Goal: Task Accomplishment & Management: Complete application form

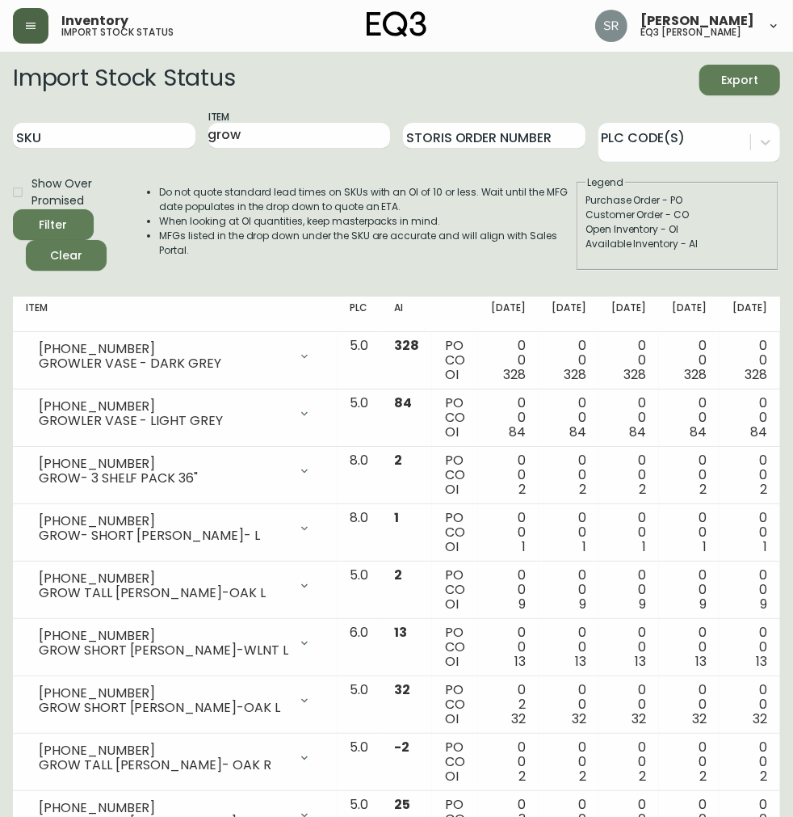
click at [28, 13] on button "button" at bounding box center [31, 26] width 36 height 36
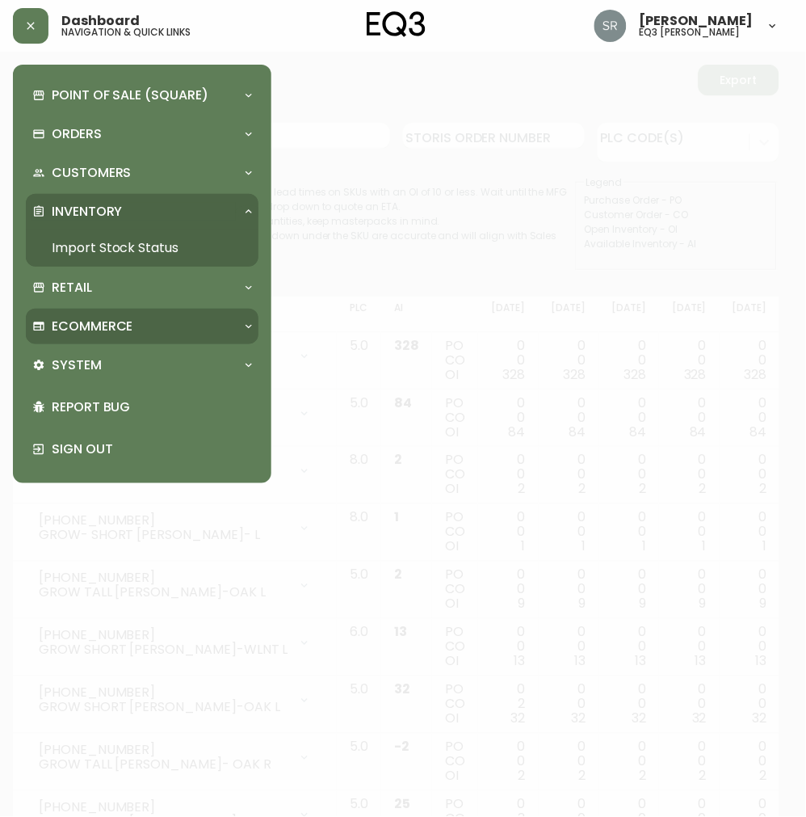
click at [110, 331] on p "Ecommerce" at bounding box center [93, 326] width 82 height 18
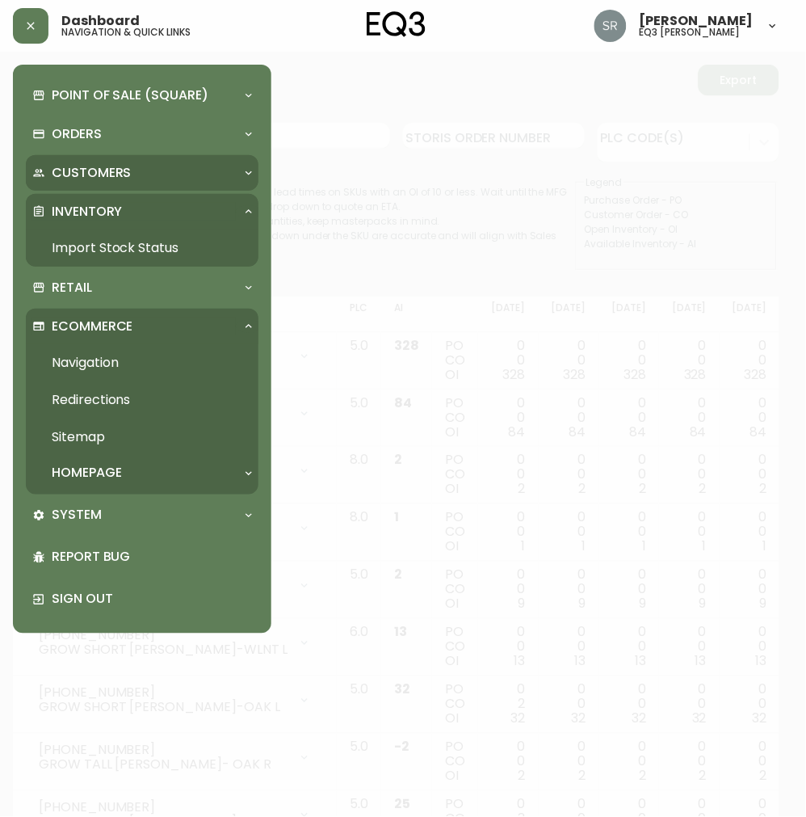
click at [117, 179] on p "Customers" at bounding box center [92, 173] width 80 height 18
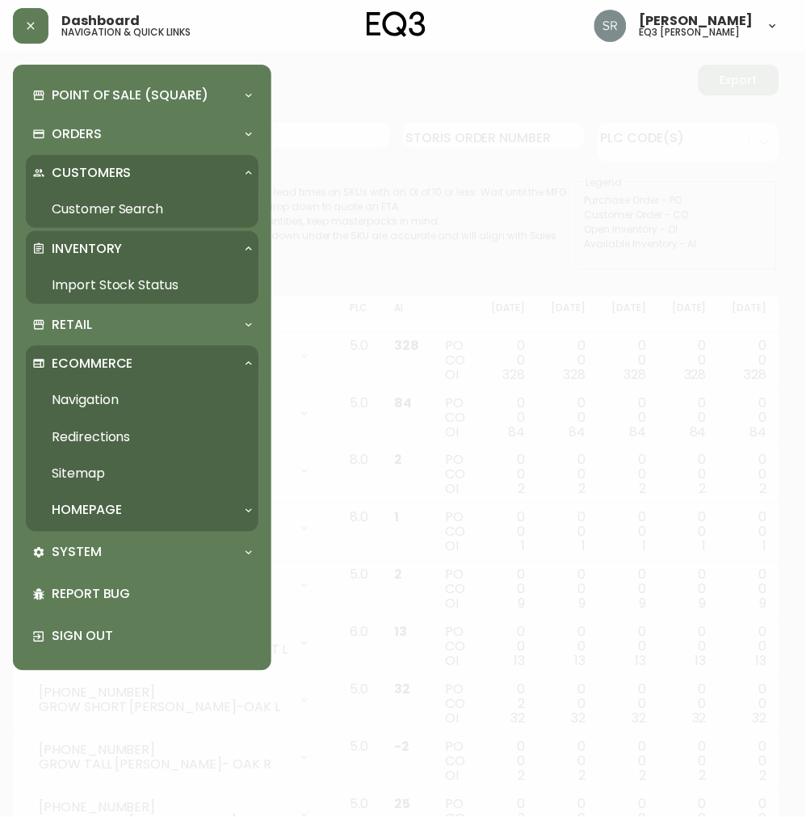
click at [118, 533] on div "Point of Sale (Square) Payments Virtual Terminal Transactions Search Terminals …" at bounding box center [142, 368] width 233 height 580
click at [111, 553] on div "System" at bounding box center [134, 553] width 204 height 18
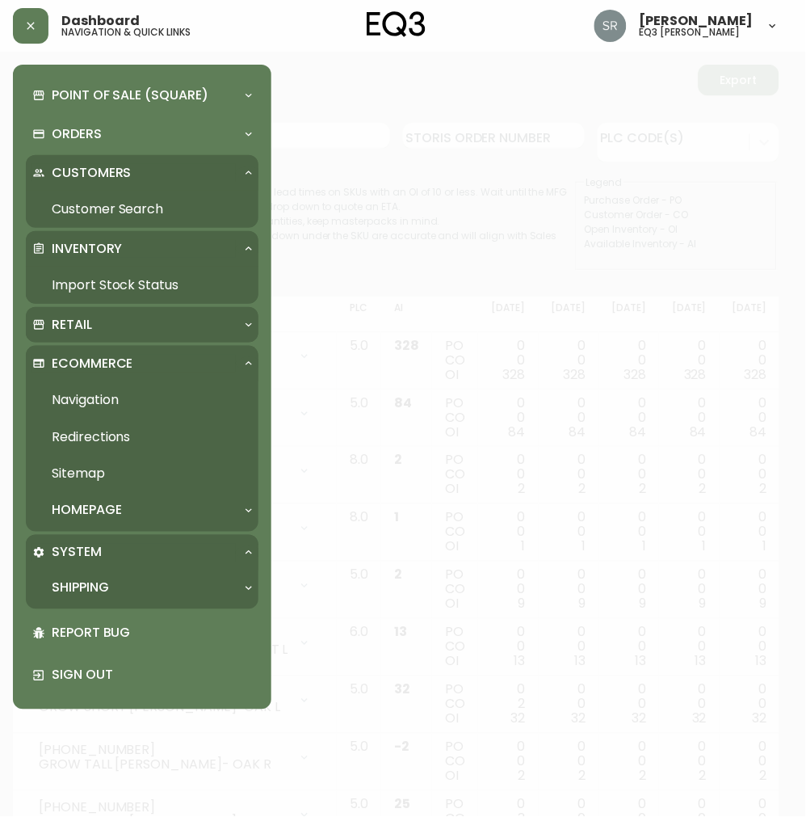
click at [149, 311] on div "Retail" at bounding box center [142, 325] width 233 height 36
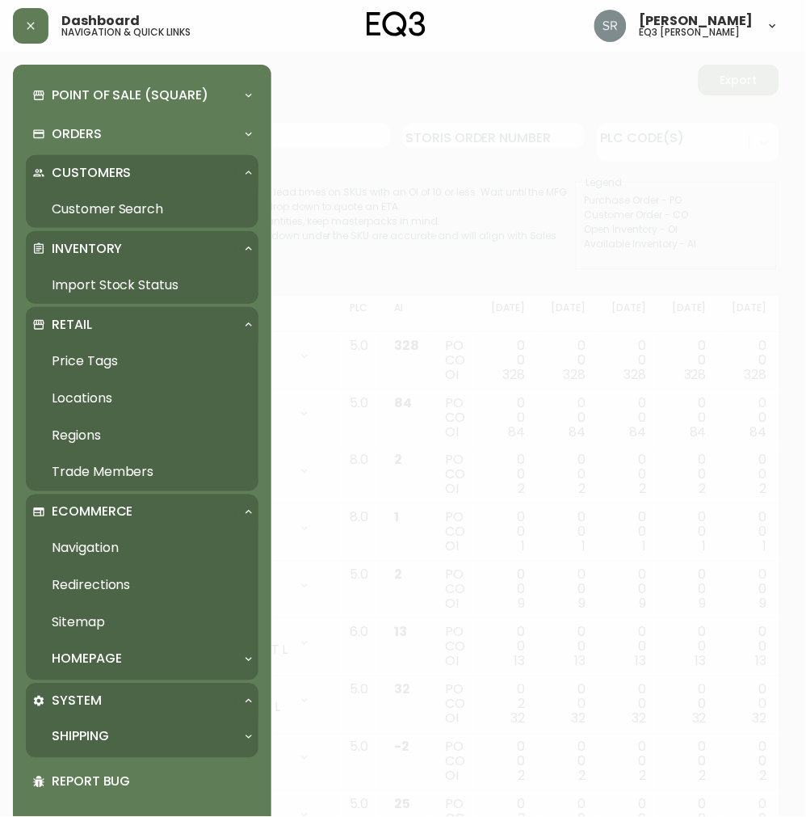
click at [126, 459] on link "Trade Members" at bounding box center [142, 472] width 233 height 37
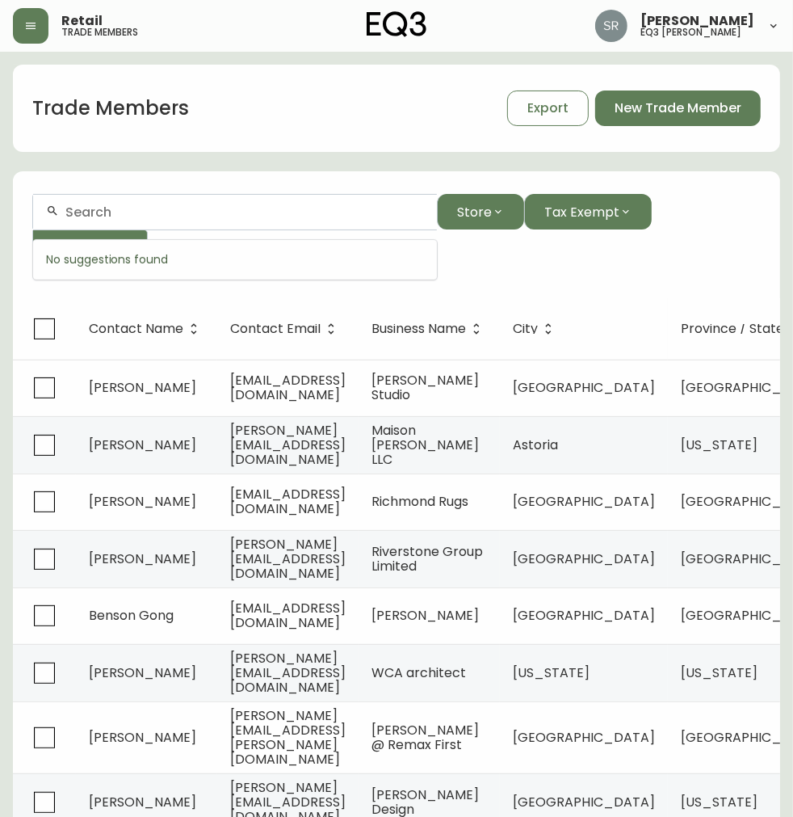
click at [206, 205] on input "text" at bounding box center [244, 211] width 359 height 15
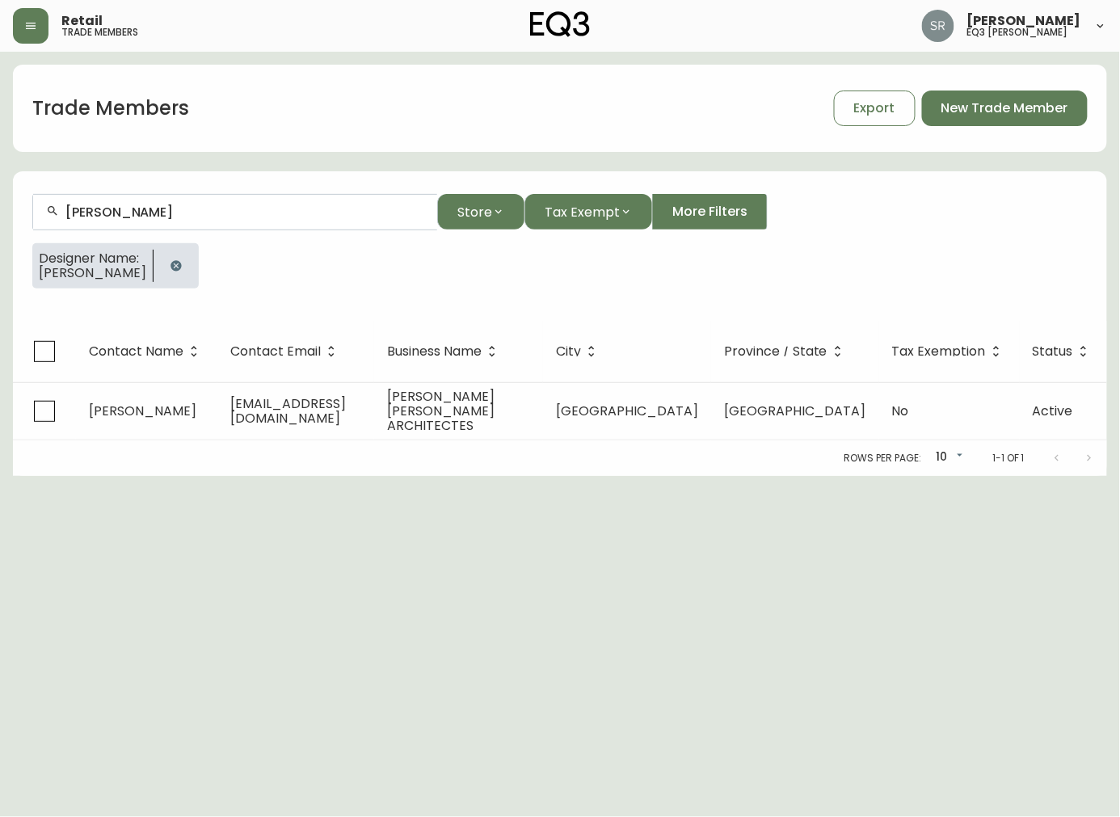
click at [341, 204] on input "[PERSON_NAME]" at bounding box center [244, 211] width 359 height 15
type input "[PERSON_NAME]"
click at [181, 267] on icon "button" at bounding box center [175, 265] width 11 height 11
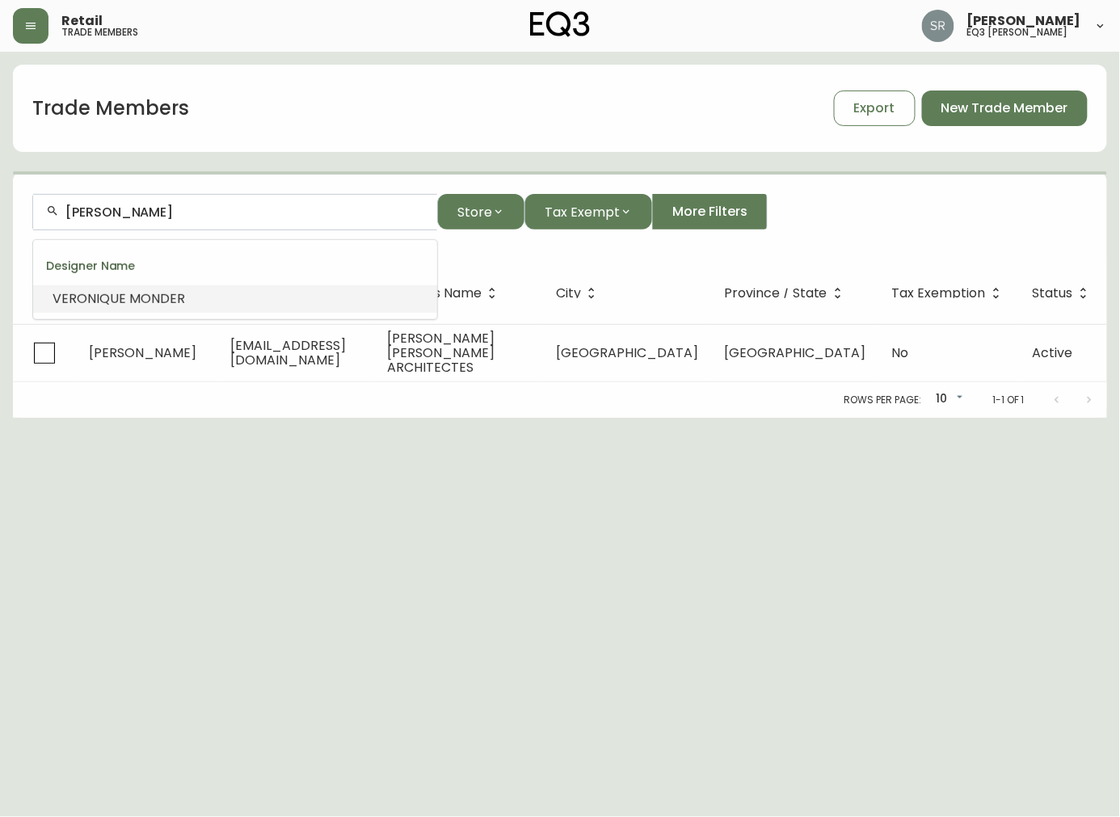
click at [192, 213] on input "[PERSON_NAME]" at bounding box center [244, 211] width 359 height 15
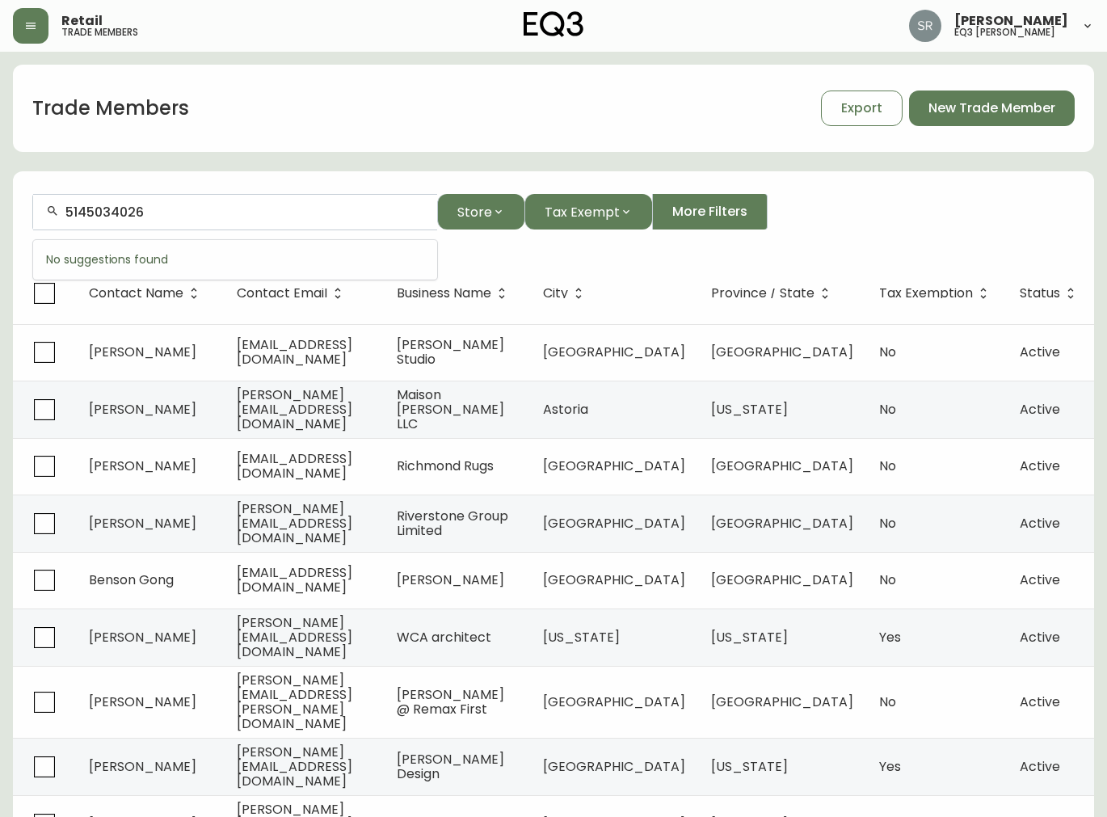
type input "5145034026"
click at [732, 38] on div "Retail trade members [PERSON_NAME] eq3 [PERSON_NAME]" at bounding box center [553, 26] width 1081 height 52
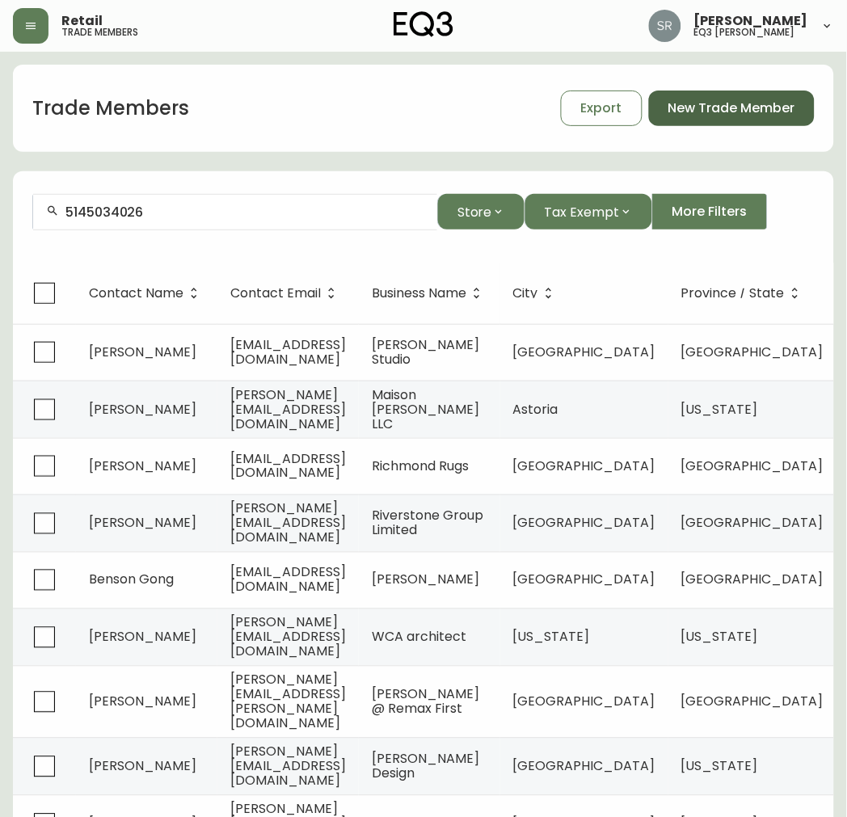
click at [748, 103] on span "New Trade Member" at bounding box center [731, 108] width 127 height 18
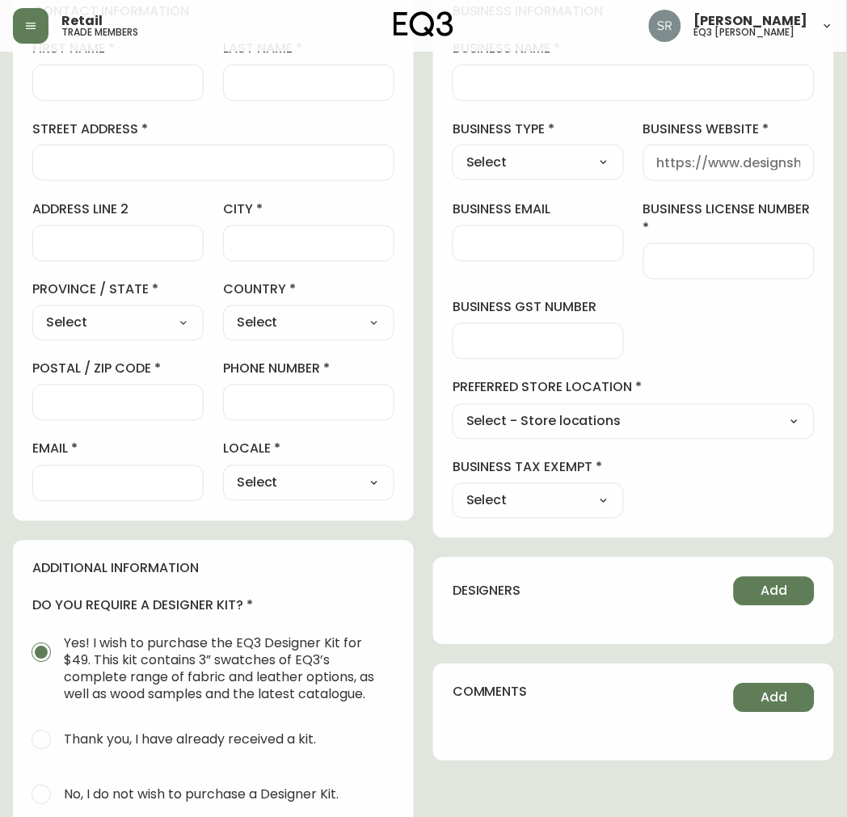
scroll to position [269, 0]
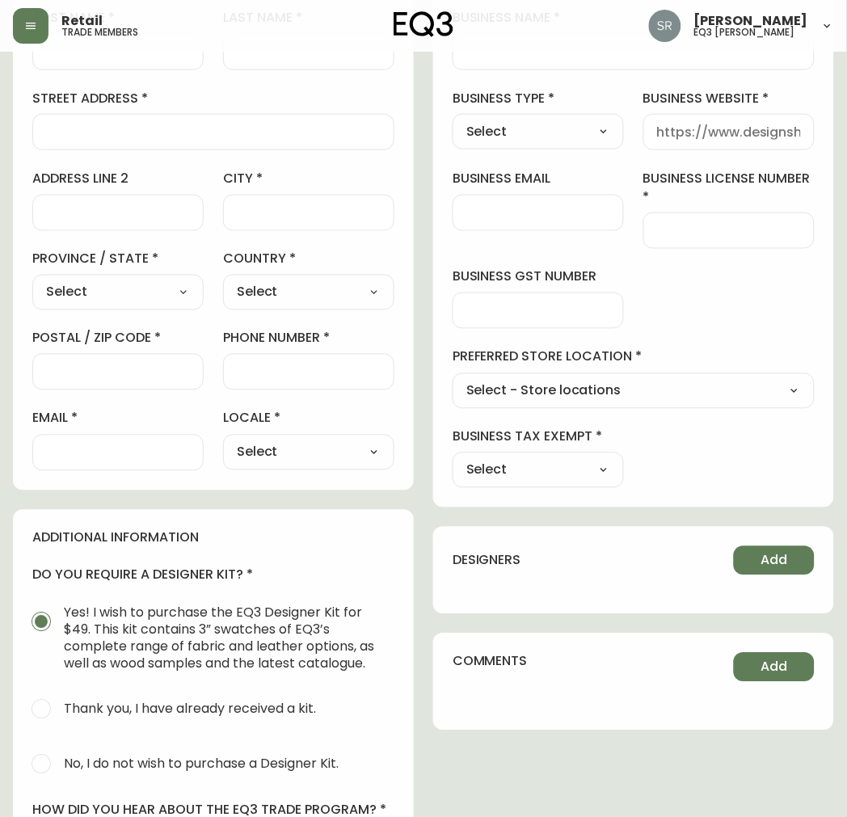
click at [532, 472] on select "Select Yes No" at bounding box center [537, 470] width 171 height 24
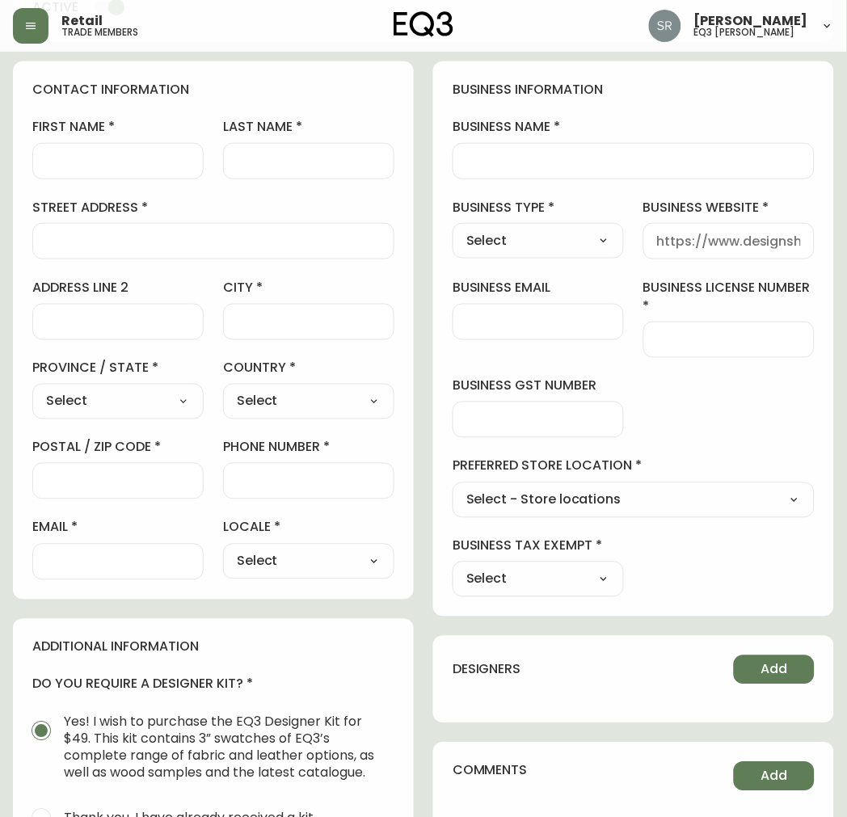
scroll to position [0, 0]
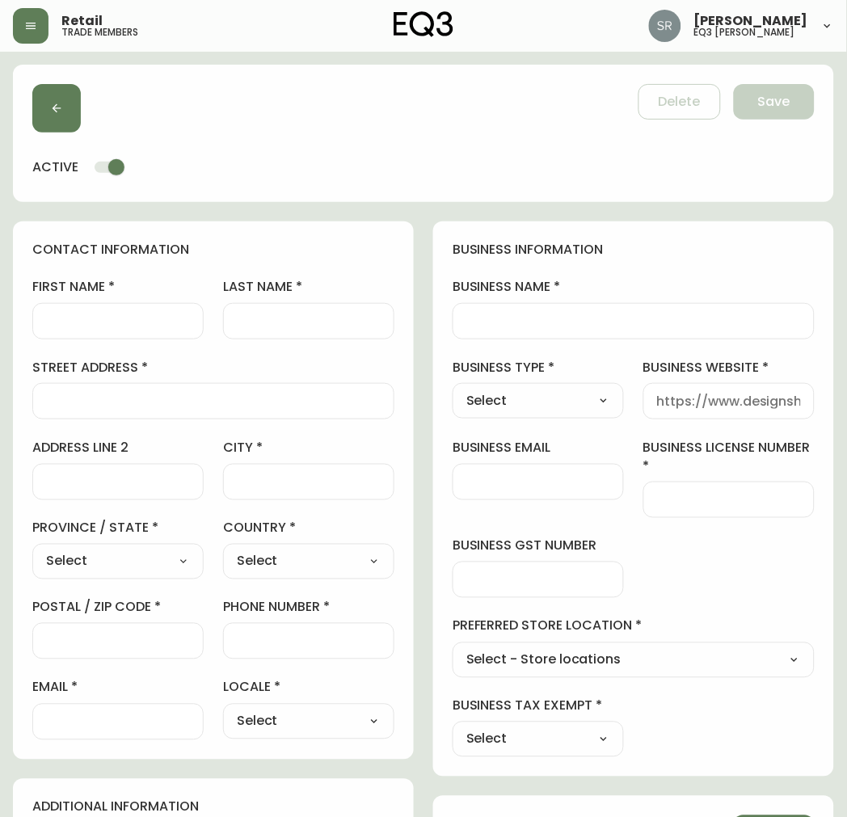
click at [114, 313] on input "first name" at bounding box center [118, 320] width 144 height 15
click at [249, 318] on input "last name" at bounding box center [309, 320] width 144 height 15
click at [163, 317] on input "first name" at bounding box center [118, 320] width 144 height 15
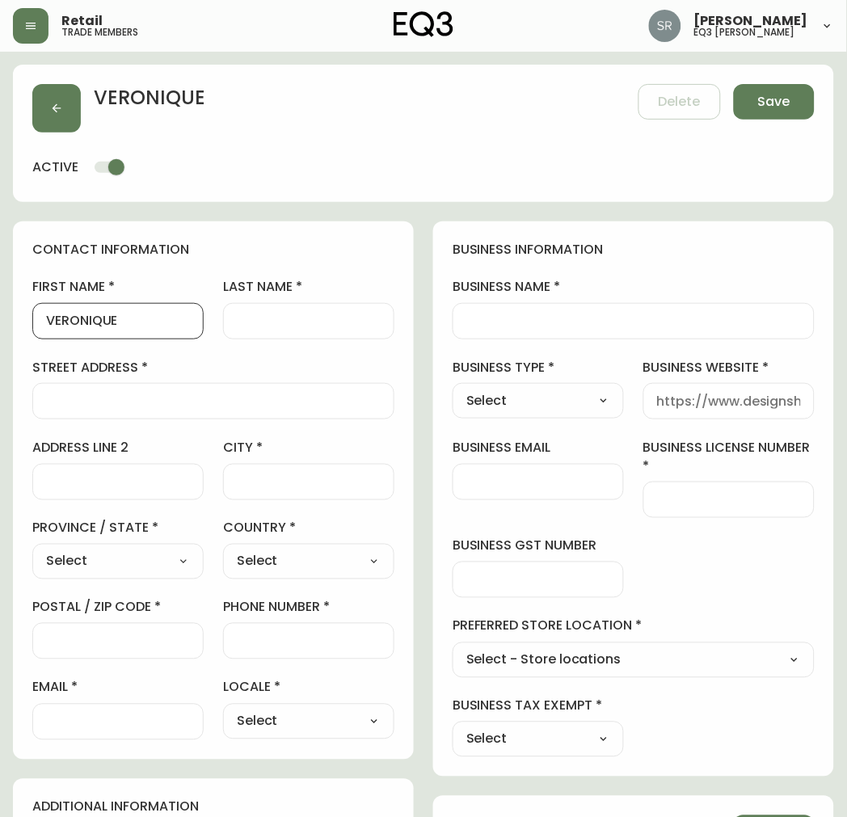
type input "VERONIQUE"
click at [345, 321] on input "last name" at bounding box center [309, 320] width 144 height 15
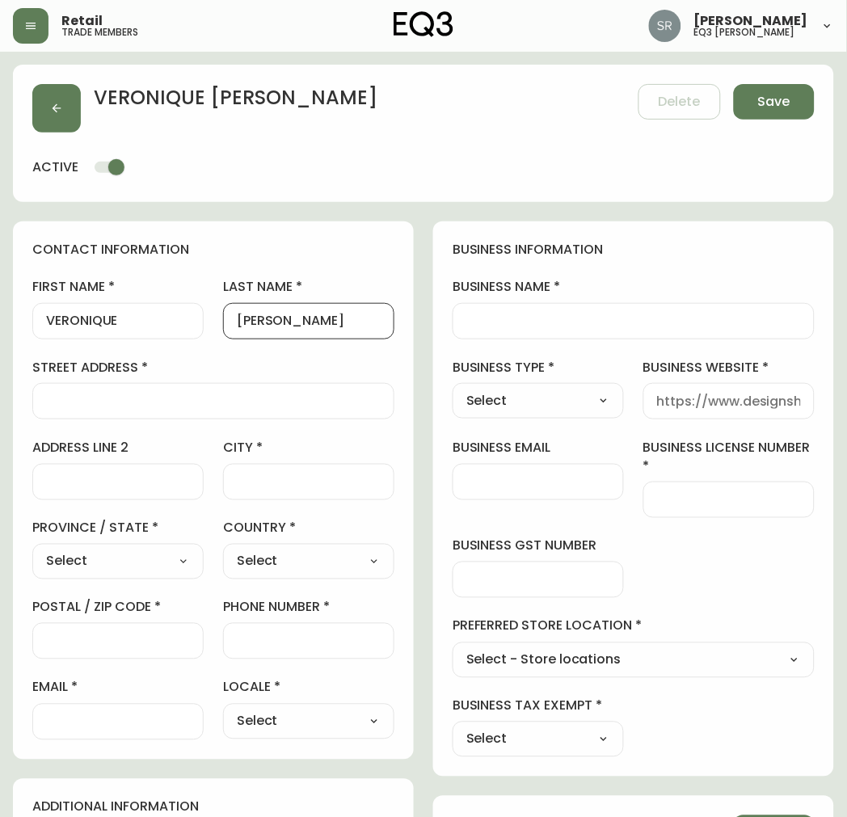
type input "[PERSON_NAME]"
click at [280, 399] on input "street address" at bounding box center [213, 400] width 334 height 15
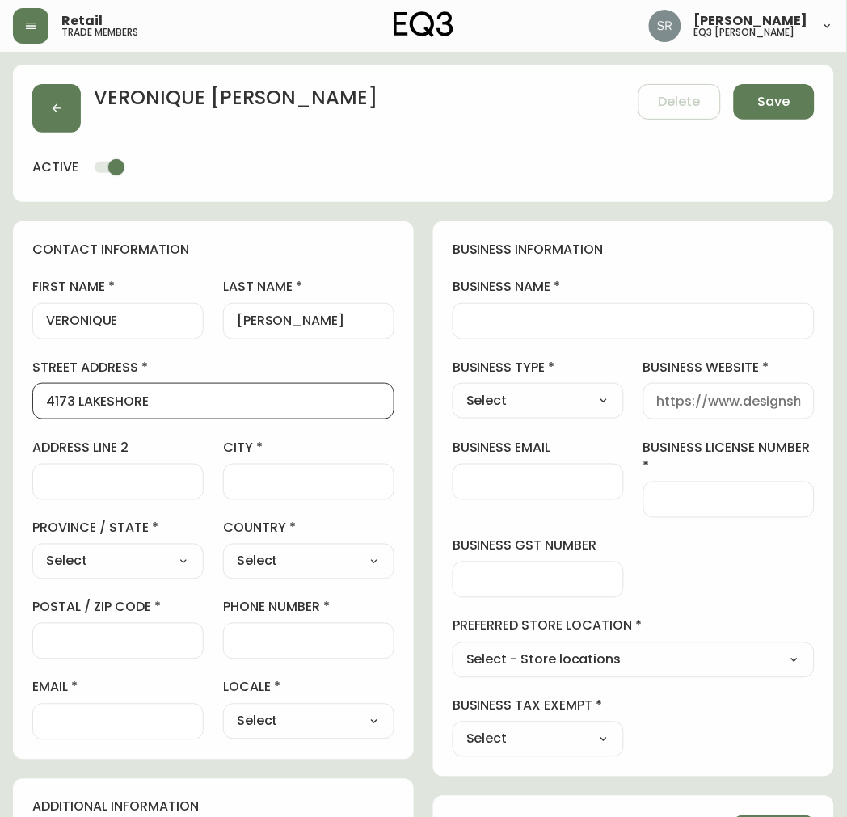
type input "4173 LAKESHORE"
drag, startPoint x: 255, startPoint y: 479, endPoint x: 286, endPoint y: 480, distance: 30.7
click at [284, 480] on input "city" at bounding box center [309, 481] width 144 height 15
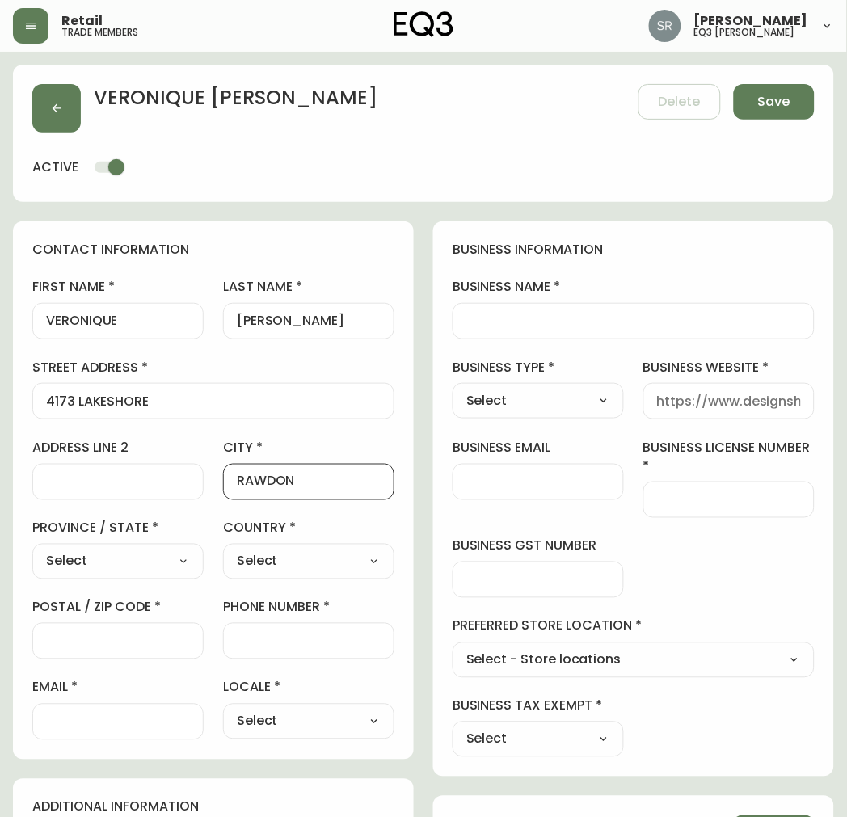
type input "RAWDON"
click at [122, 657] on div at bounding box center [117, 641] width 171 height 36
type input "J0K 1S0"
click at [297, 635] on input "phone number" at bounding box center [309, 640] width 144 height 15
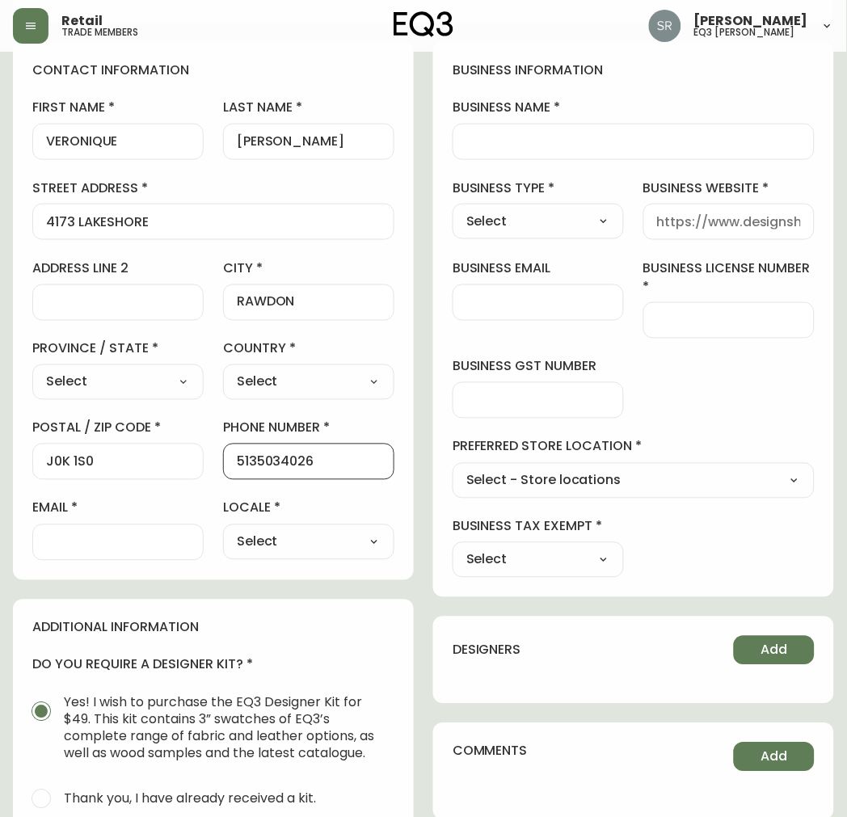
type input "5135034026"
click at [133, 539] on input "email" at bounding box center [118, 542] width 144 height 15
click at [105, 544] on input "INTERIOR GRISES" at bounding box center [118, 542] width 144 height 15
click at [132, 542] on input "INTERIOR GRISES" at bounding box center [118, 542] width 144 height 15
click at [165, 541] on input "INTERIOR GRISSES" at bounding box center [118, 542] width 144 height 15
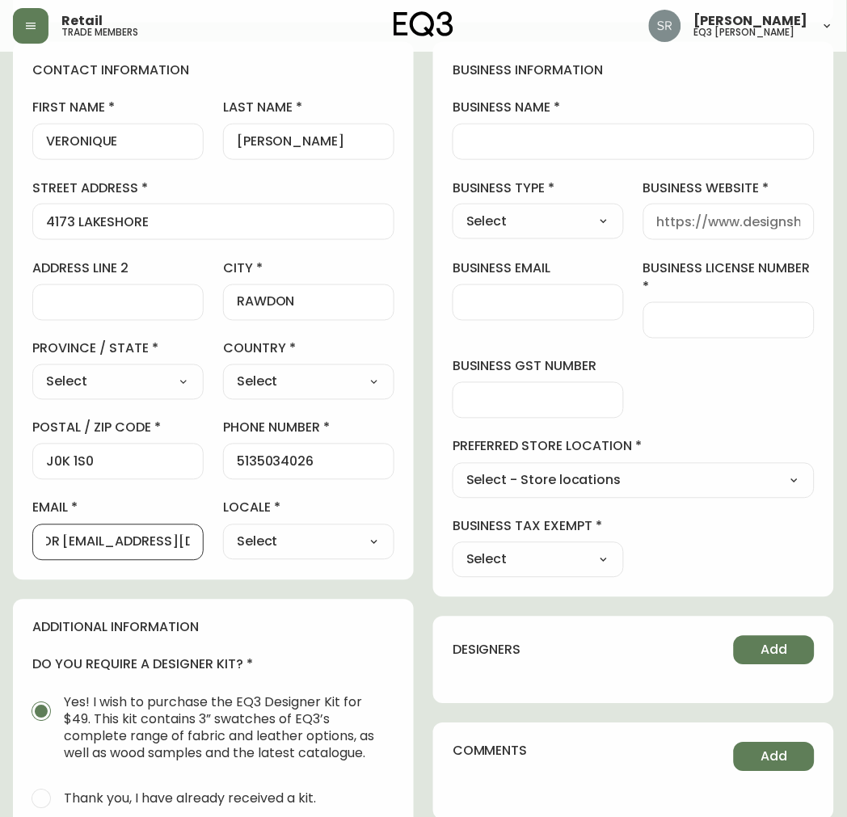
scroll to position [0, 53]
click at [53, 542] on input "INTERIOR [EMAIL_ADDRESS][DOMAIN_NAME]" at bounding box center [118, 542] width 144 height 15
drag, startPoint x: 123, startPoint y: 541, endPoint x: 24, endPoint y: 530, distance: 99.2
click at [24, 530] on div "contact information first name VERONIQUE last name [PERSON_NAME][GEOGRAPHIC_DAT…" at bounding box center [213, 311] width 401 height 538
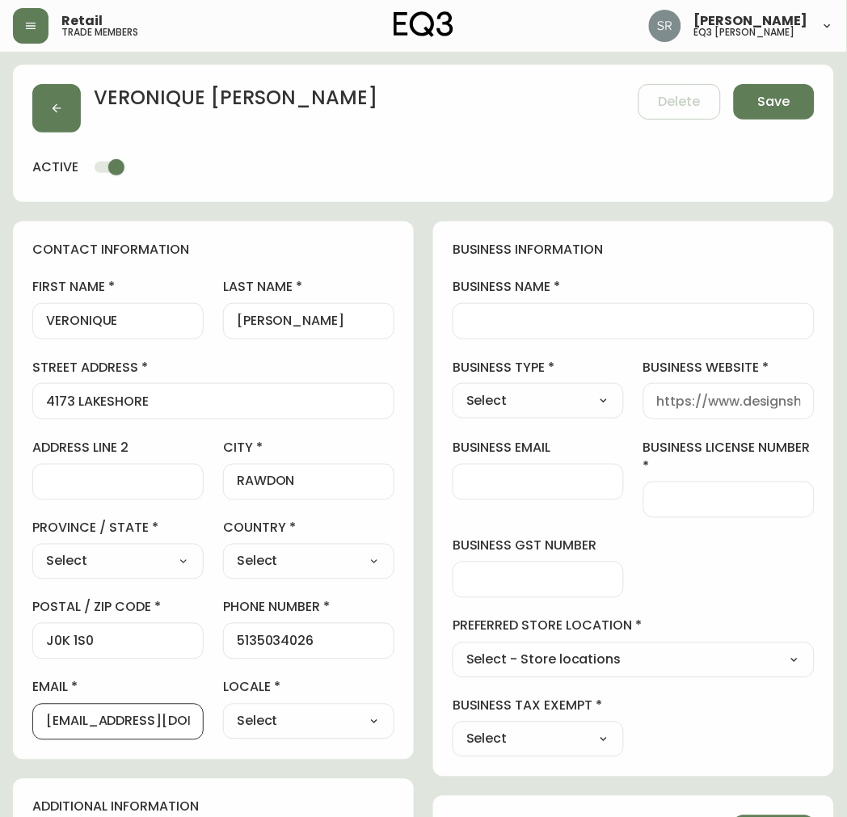
scroll to position [90, 0]
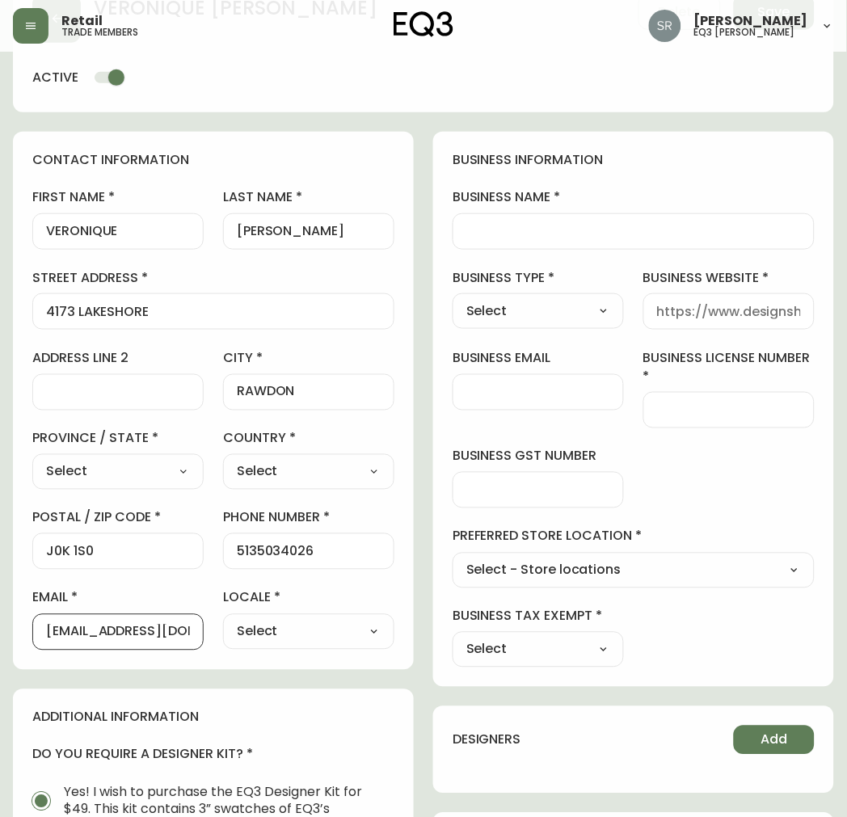
click at [165, 634] on input "[EMAIL_ADDRESS][DOMAIN_NAME]" at bounding box center [118, 631] width 144 height 15
drag, startPoint x: 151, startPoint y: 632, endPoint x: 24, endPoint y: 638, distance: 127.0
click at [24, 638] on div "contact information first name VERONIQUE last name [PERSON_NAME][GEOGRAPHIC_DAT…" at bounding box center [213, 401] width 401 height 538
type input "[EMAIL_ADDRESS][DOMAIN_NAME]"
click at [102, 641] on div "[EMAIL_ADDRESS][DOMAIN_NAME]" at bounding box center [117, 632] width 171 height 36
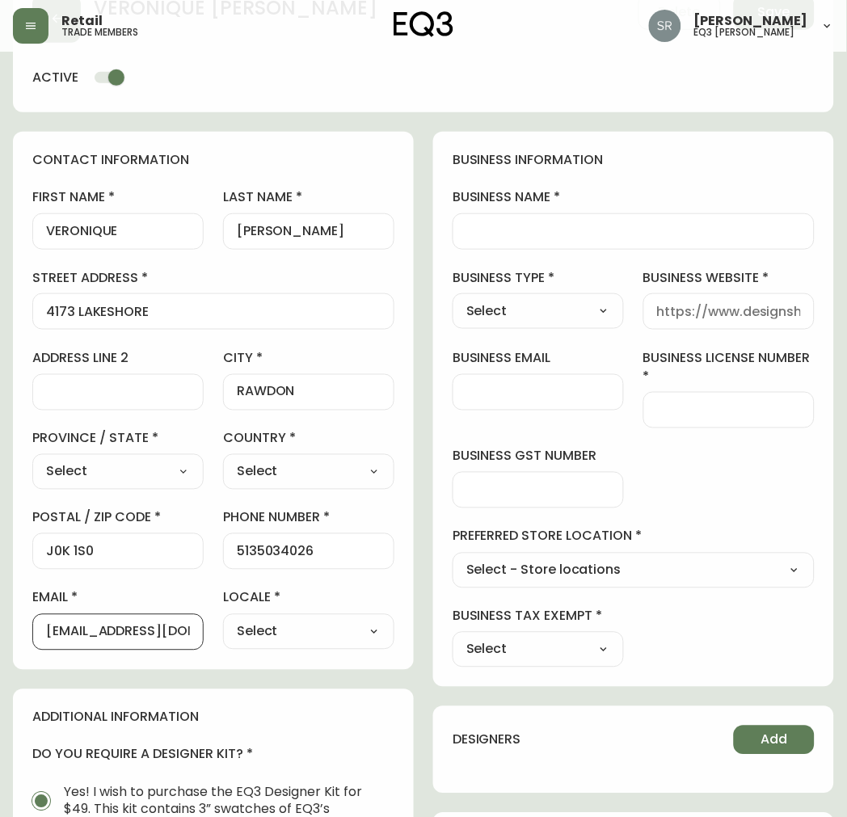
click at [94, 631] on input "[EMAIL_ADDRESS][DOMAIN_NAME]" at bounding box center [118, 631] width 144 height 15
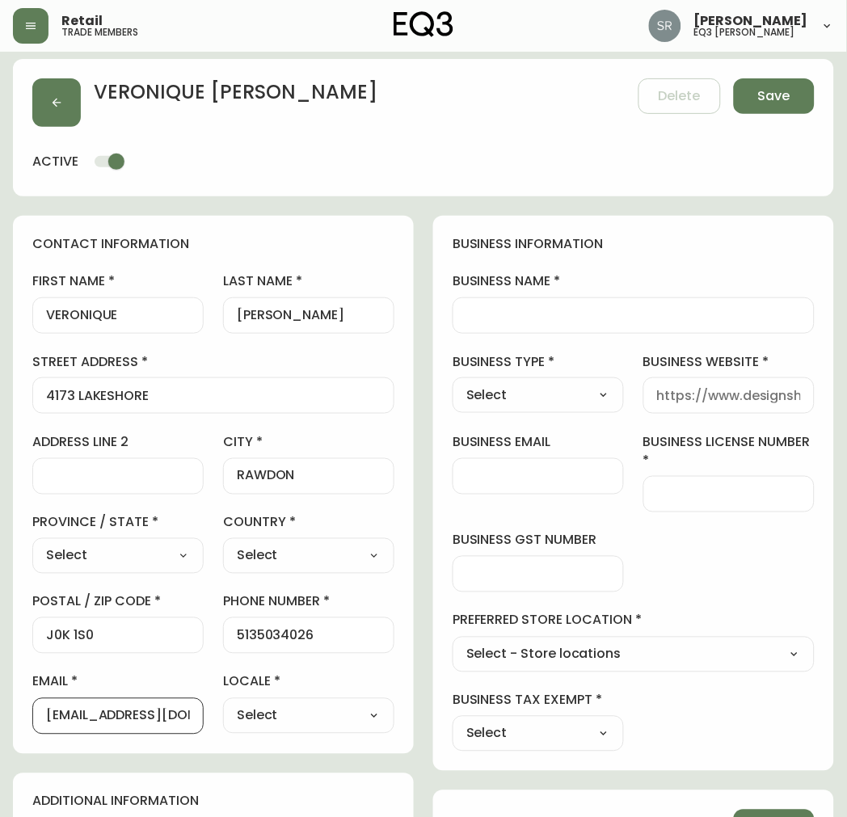
scroll to position [0, 0]
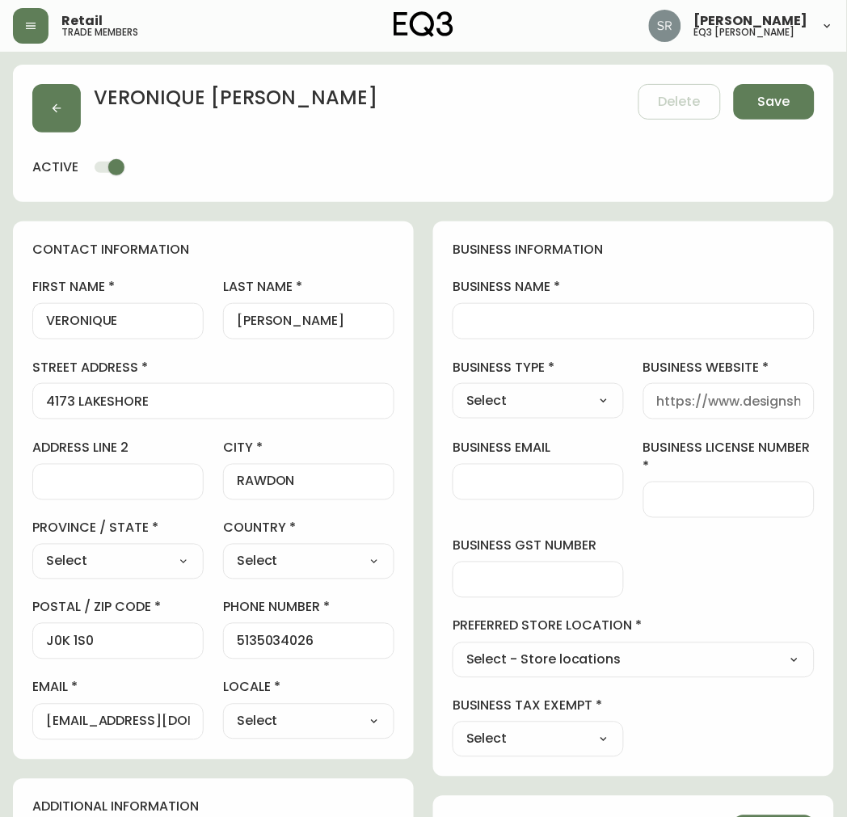
click at [599, 668] on select "Select - Store locations EQ3 [GEOGRAPHIC_DATA] EQ3 [GEOGRAPHIC_DATA] [GEOGRAPHI…" at bounding box center [633, 660] width 362 height 24
click at [755, 691] on div "business information business name business type Select Select Interior Designe…" at bounding box center [633, 498] width 401 height 555
drag, startPoint x: 639, startPoint y: 449, endPoint x: 824, endPoint y: 439, distance: 185.3
click at [792, 439] on div "business information business name business type Select Select Interior Designe…" at bounding box center [633, 498] width 401 height 555
copy label "business license number"
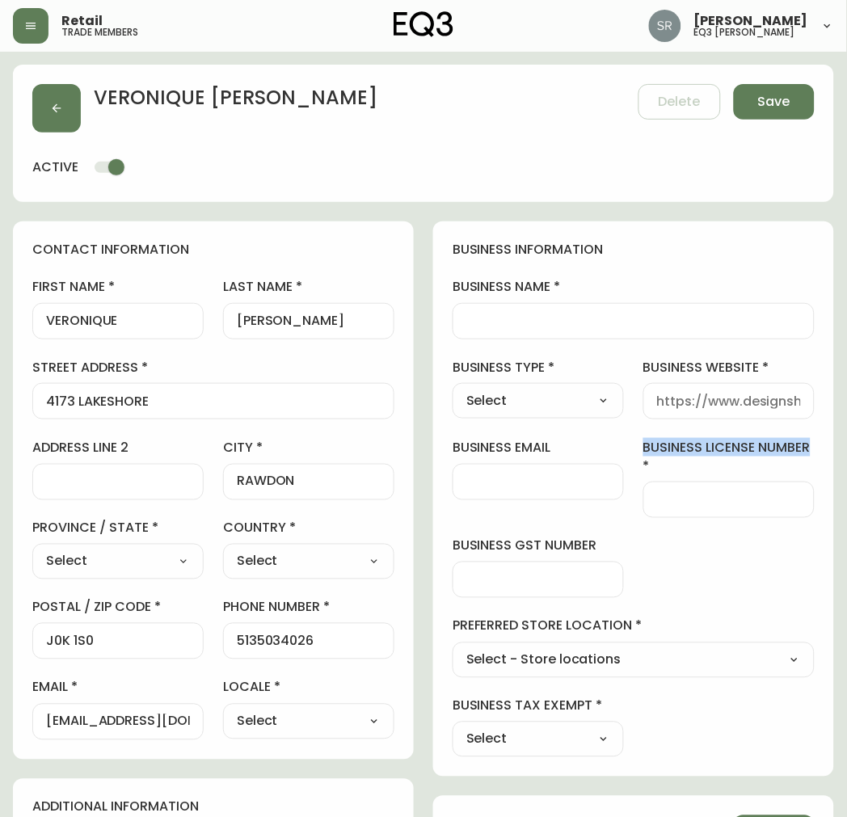
click at [566, 397] on select "Select Interior Designer Architect Home Builder Contractor Real Estate Agent Ho…" at bounding box center [537, 401] width 171 height 24
click at [676, 231] on div "business information business name business type Select Select Interior Designe…" at bounding box center [633, 498] width 401 height 555
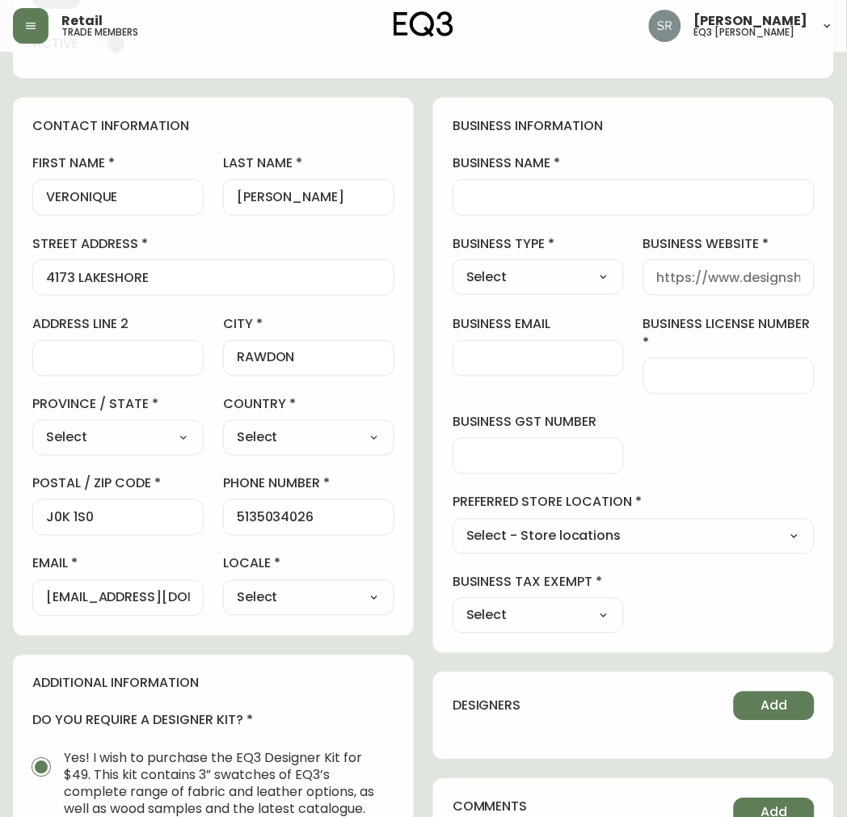
scroll to position [120, 0]
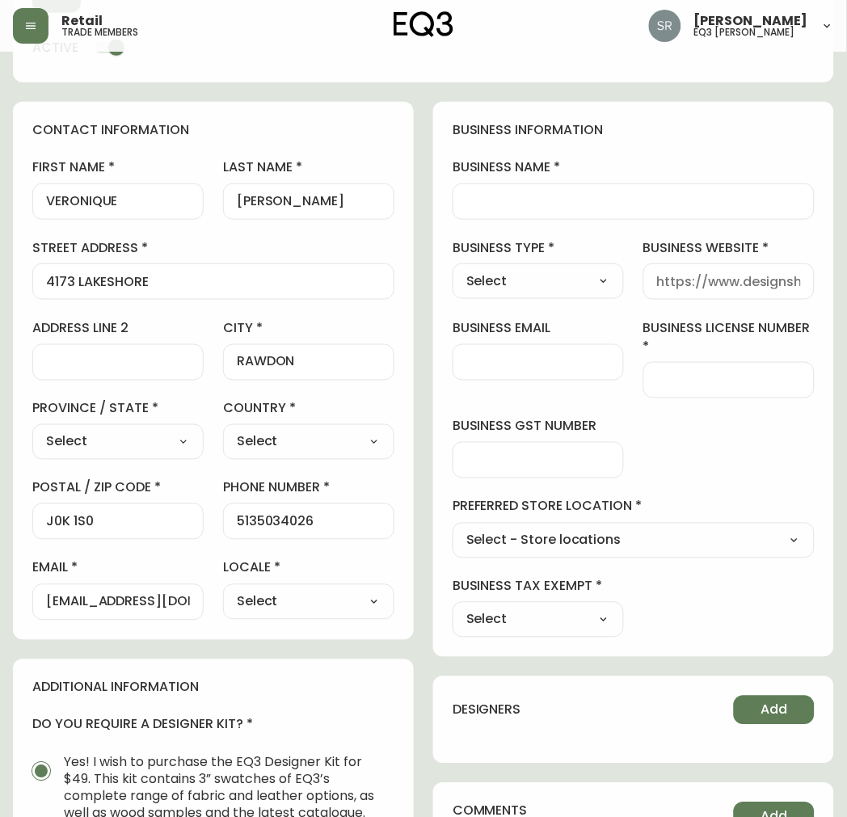
click at [619, 199] on input "business name" at bounding box center [633, 201] width 334 height 15
click at [628, 155] on div "business information business name business type Select Select Interior Designe…" at bounding box center [633, 379] width 401 height 555
click at [618, 206] on input "business name" at bounding box center [633, 201] width 334 height 15
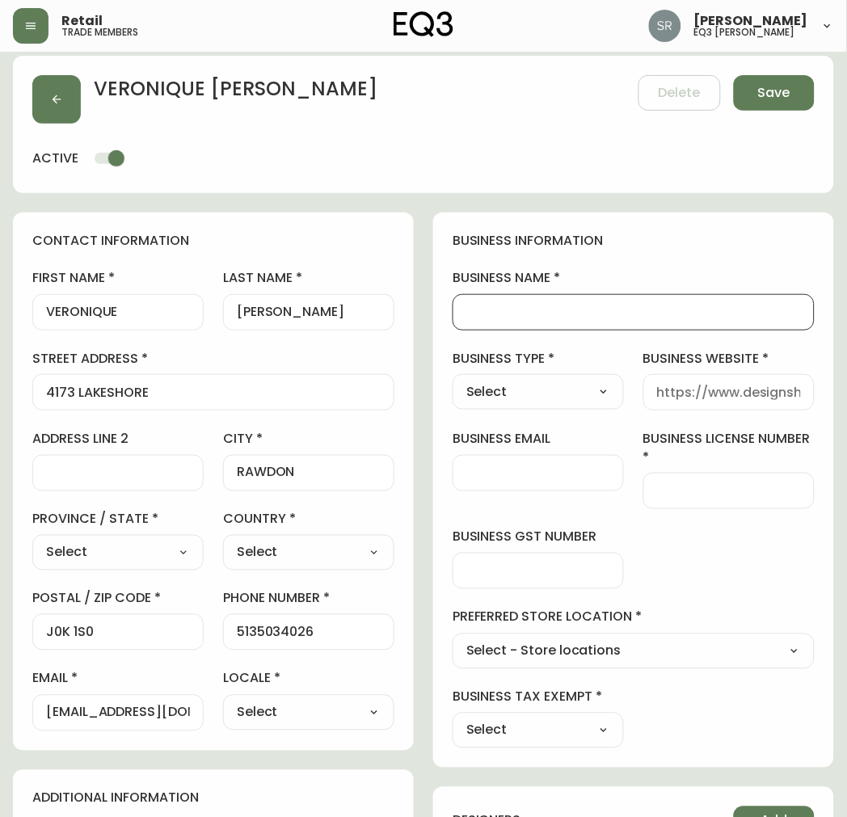
scroll to position [0, 0]
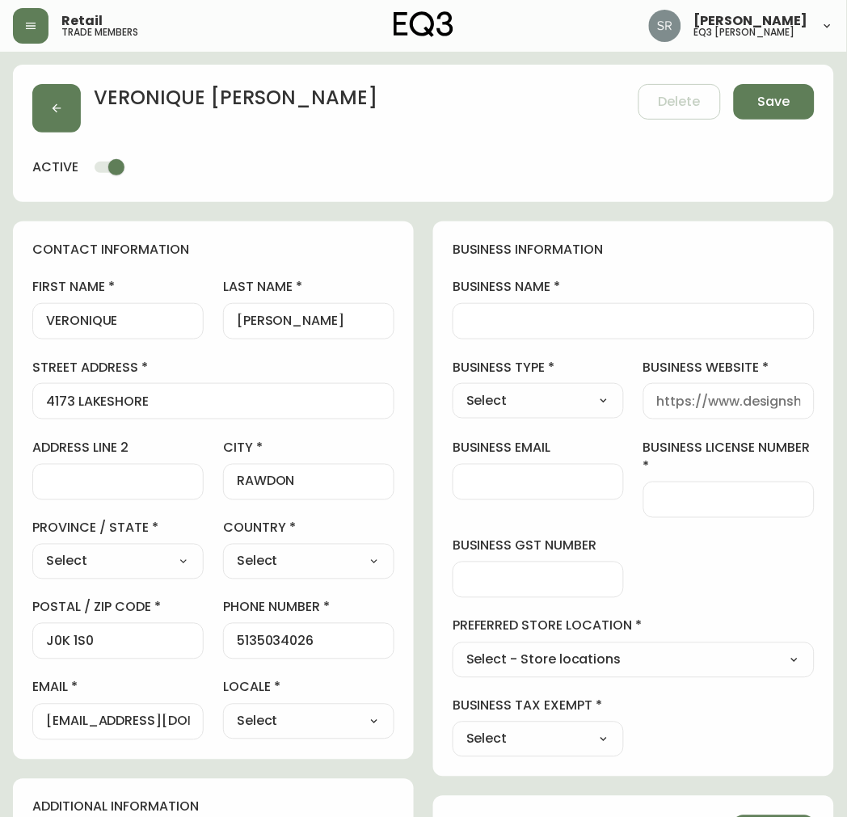
click at [138, 554] on select "Select [GEOGRAPHIC_DATA] [GEOGRAPHIC_DATA] [GEOGRAPHIC_DATA] [GEOGRAPHIC_DATA] …" at bounding box center [117, 561] width 171 height 24
select select "QC"
click at [32, 549] on select "Select [GEOGRAPHIC_DATA] [GEOGRAPHIC_DATA] [GEOGRAPHIC_DATA] [GEOGRAPHIC_DATA] …" at bounding box center [117, 561] width 171 height 24
type input "[GEOGRAPHIC_DATA]"
click at [254, 555] on select "Select [GEOGRAPHIC_DATA] [GEOGRAPHIC_DATA]" at bounding box center [308, 561] width 171 height 24
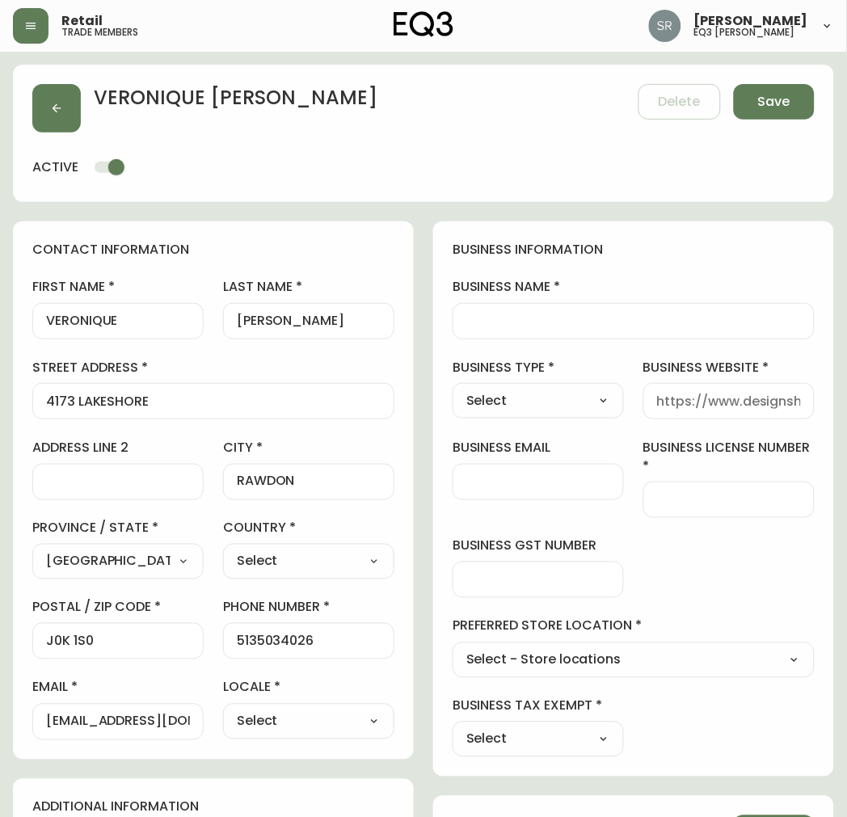
select select "CA"
click at [223, 549] on select "Select [GEOGRAPHIC_DATA] [GEOGRAPHIC_DATA]" at bounding box center [308, 561] width 171 height 24
type input "[GEOGRAPHIC_DATA]"
click at [90, 723] on input "[EMAIL_ADDRESS][DOMAIN_NAME]" at bounding box center [118, 721] width 144 height 15
click at [152, 717] on input "[EMAIL_ADDRESS][DOMAIN_NAME]" at bounding box center [118, 721] width 144 height 15
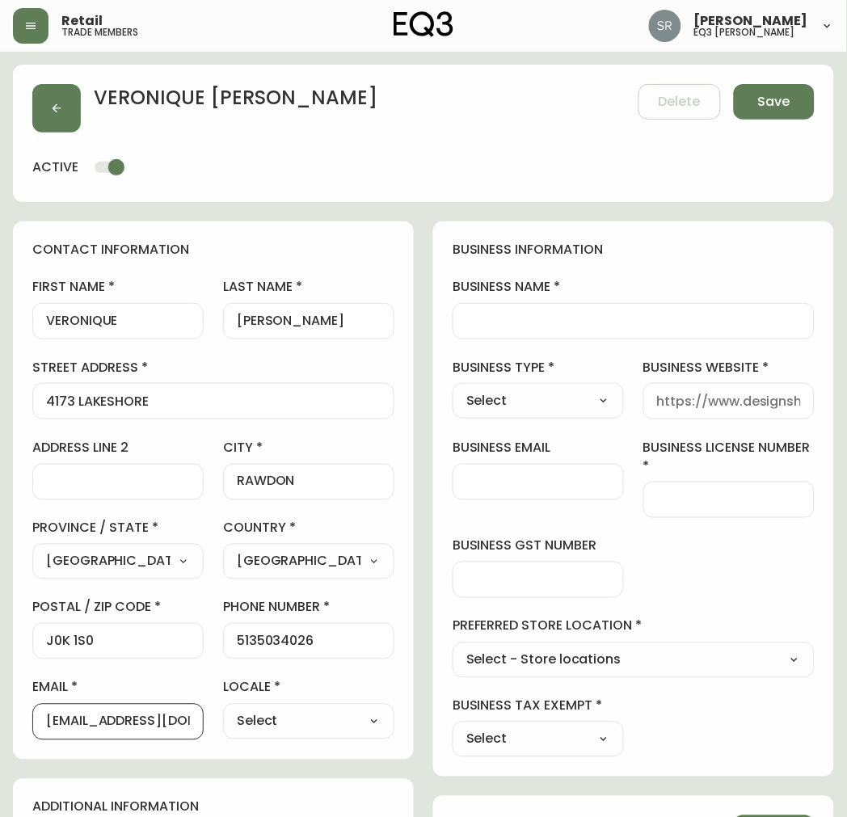
type input "[EMAIL_ADDRESS][DOMAIN_NAME]"
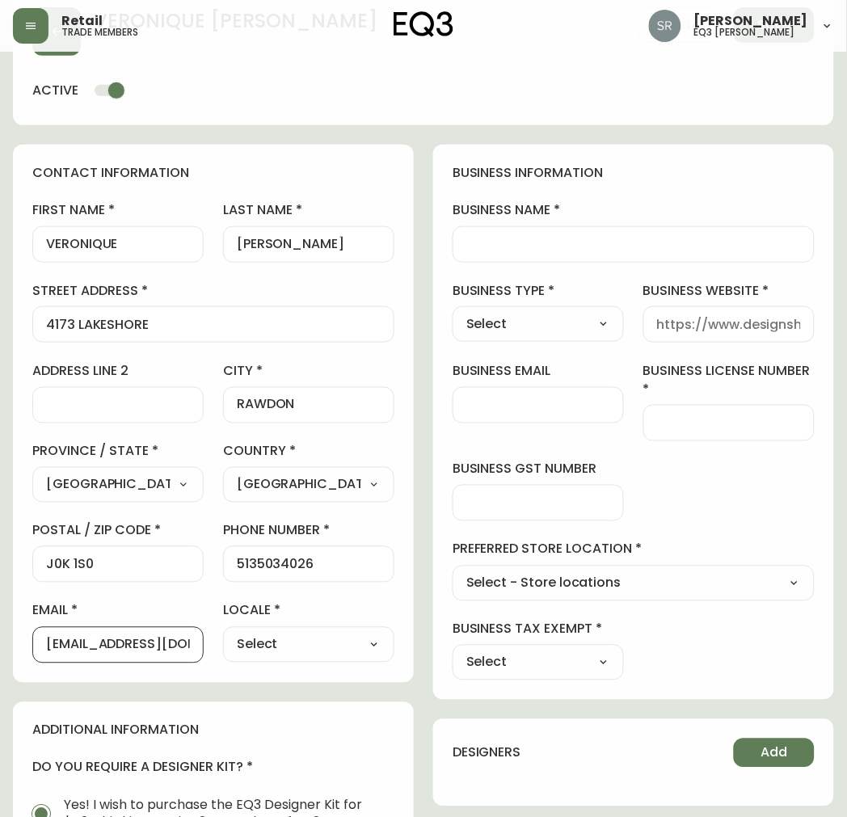
scroll to position [179, 0]
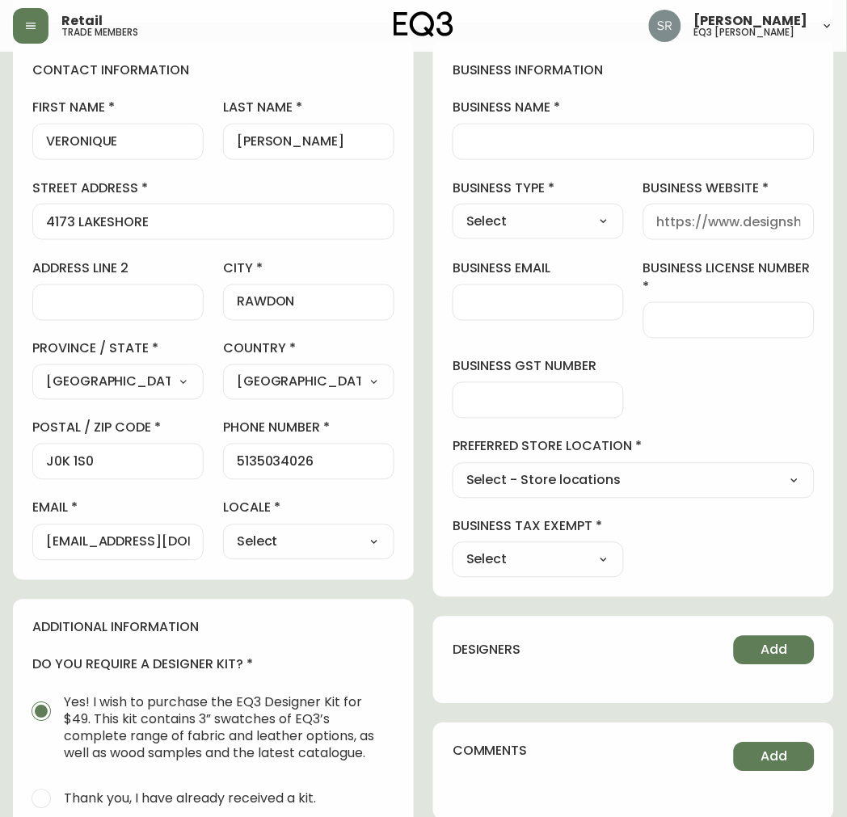
click at [322, 540] on select "Select CA_EN [GEOGRAPHIC_DATA] US_EN" at bounding box center [308, 542] width 171 height 24
select select "CA_FR"
click at [223, 530] on select "Select CA_EN [GEOGRAPHIC_DATA] US_EN" at bounding box center [308, 542] width 171 height 24
type input "CA_FR"
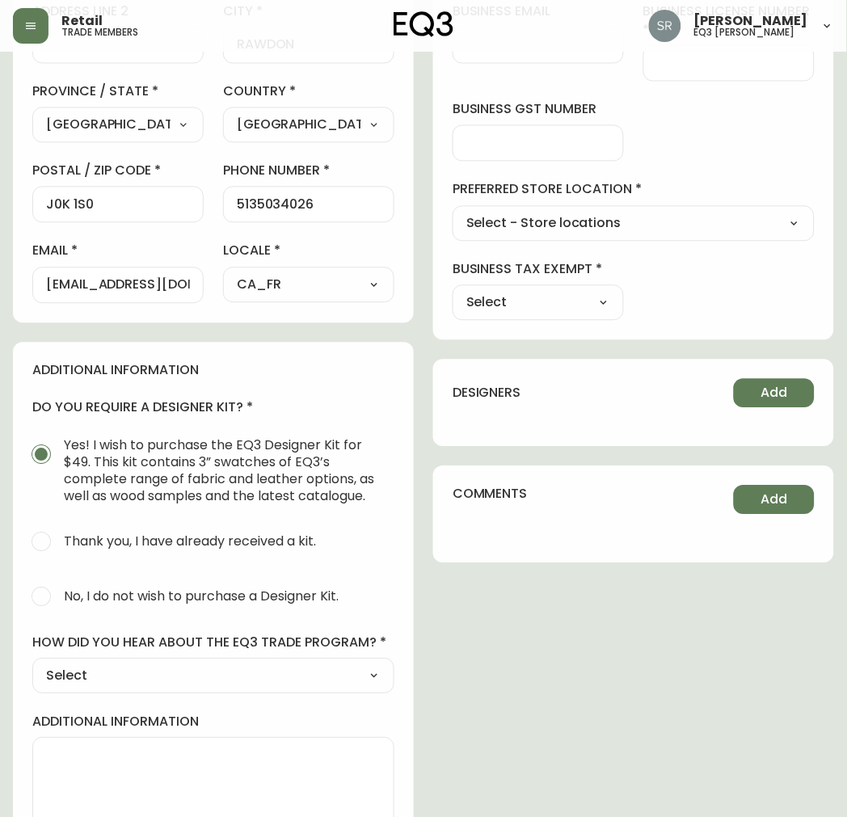
scroll to position [479, 0]
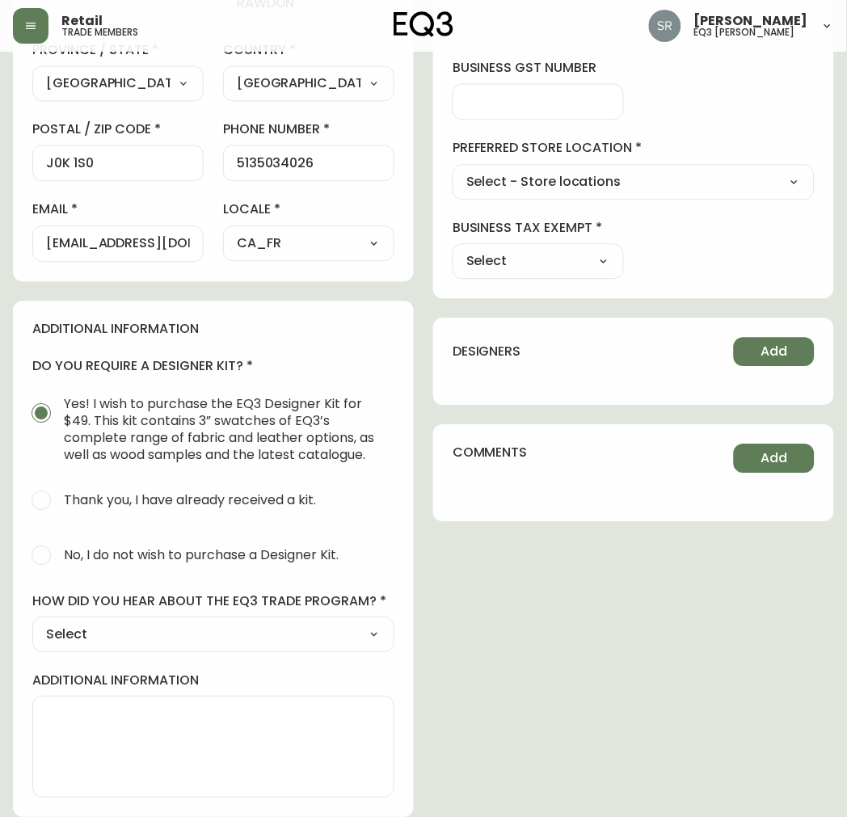
click at [119, 627] on select "Select Social Media Advertisement Trade Show Outreach from a Trade Rep Other" at bounding box center [213, 634] width 362 height 24
select select "Outreach from a Trade Rep"
click at [32, 622] on select "Select Social Media Advertisement Trade Show Outreach from a Trade Rep Other" at bounding box center [213, 634] width 362 height 24
type input "Outreach from a Trade Rep"
click at [91, 635] on select "Select Social Media Advertisement Trade Show Outreach from a Trade Rep Other" at bounding box center [213, 634] width 362 height 24
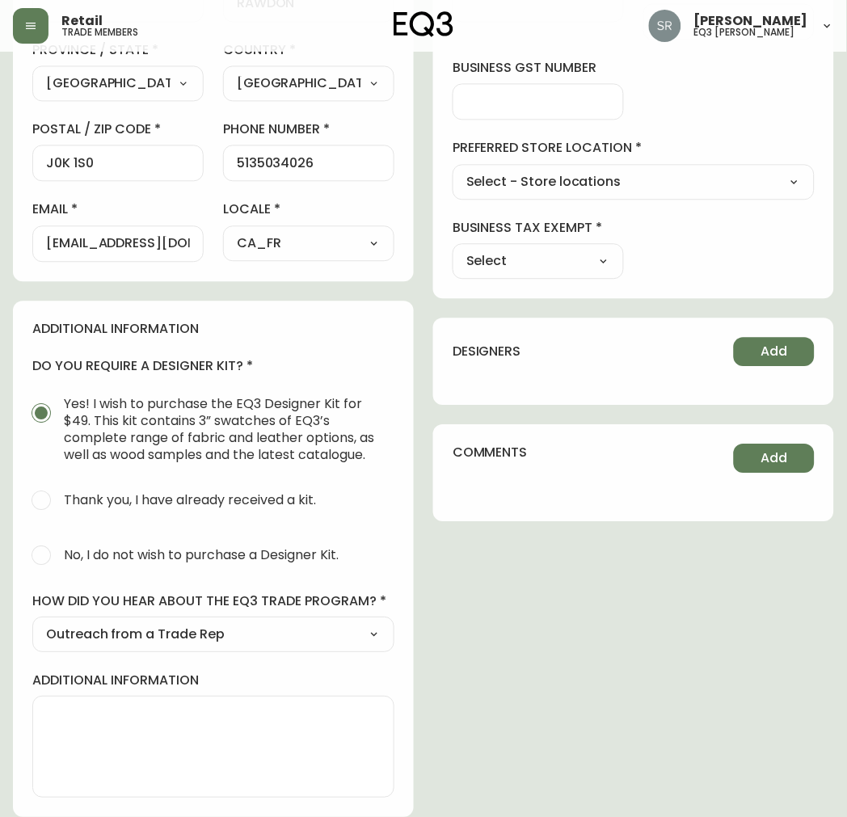
click at [32, 622] on select "Select Social Media Advertisement Trade Show Outreach from a Trade Rep Other" at bounding box center [213, 634] width 362 height 24
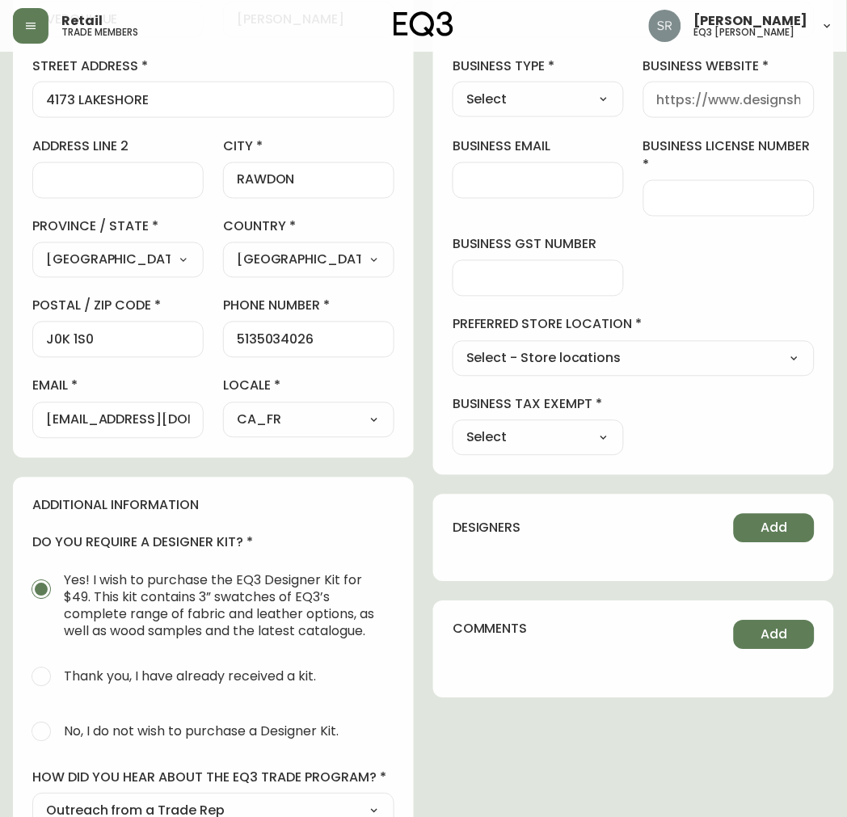
scroll to position [300, 0]
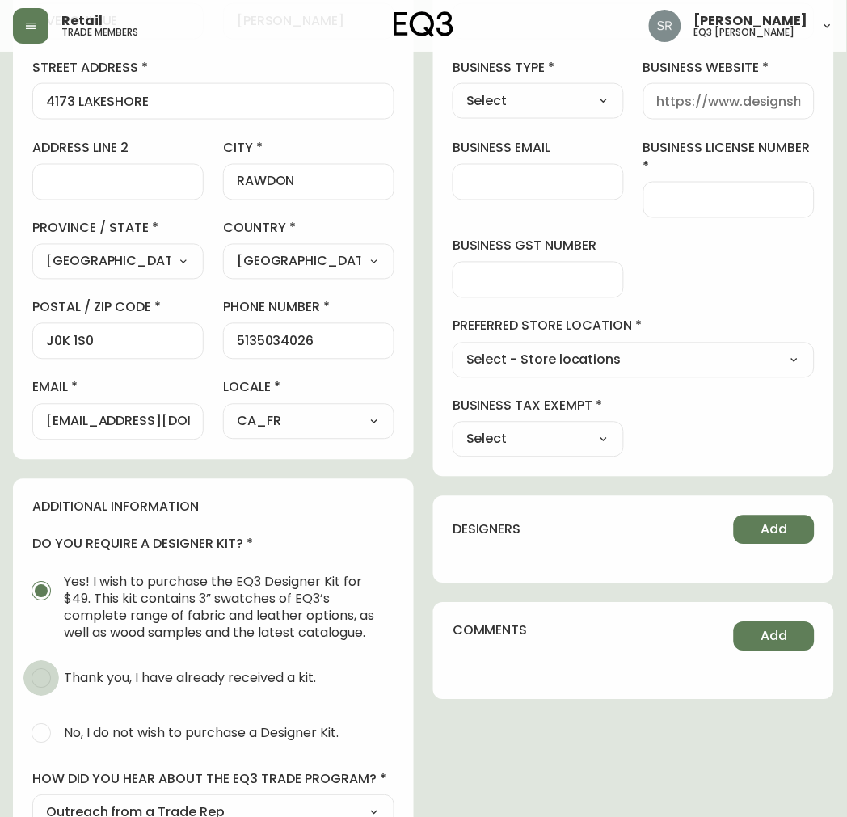
click at [39, 682] on input "Thank you, I have already received a kit." at bounding box center [41, 679] width 36 height 36
radio input "true"
click at [34, 590] on input "Yes! I wish to purchase the EQ3 Designer Kit for $49. This kit contains 3” swat…" at bounding box center [41, 592] width 36 height 36
radio input "true"
radio input "false"
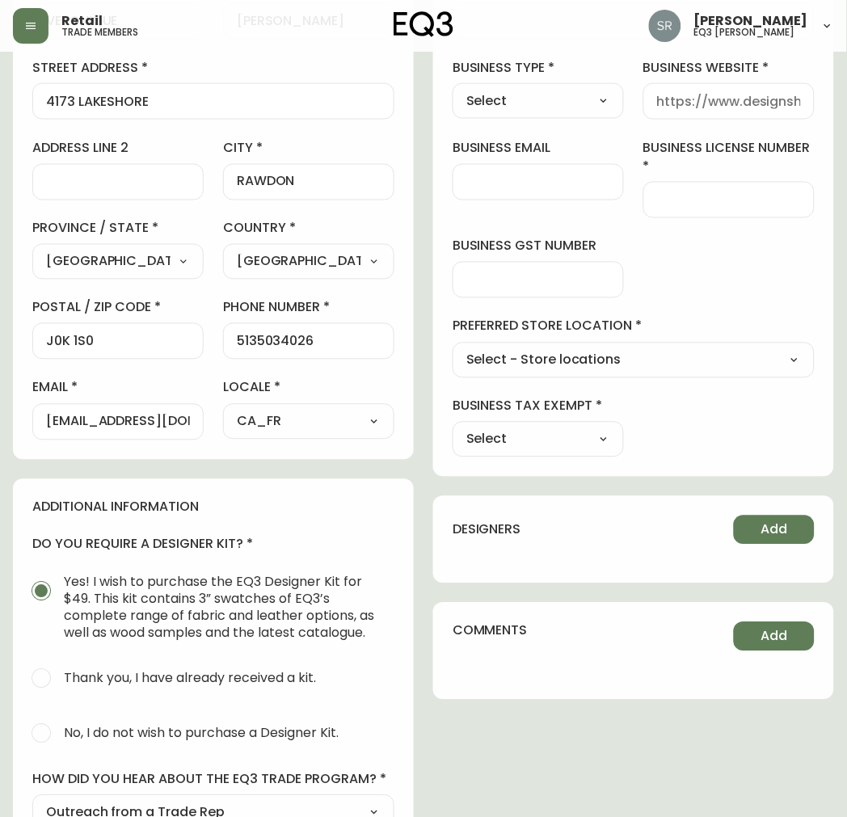
scroll to position [0, 0]
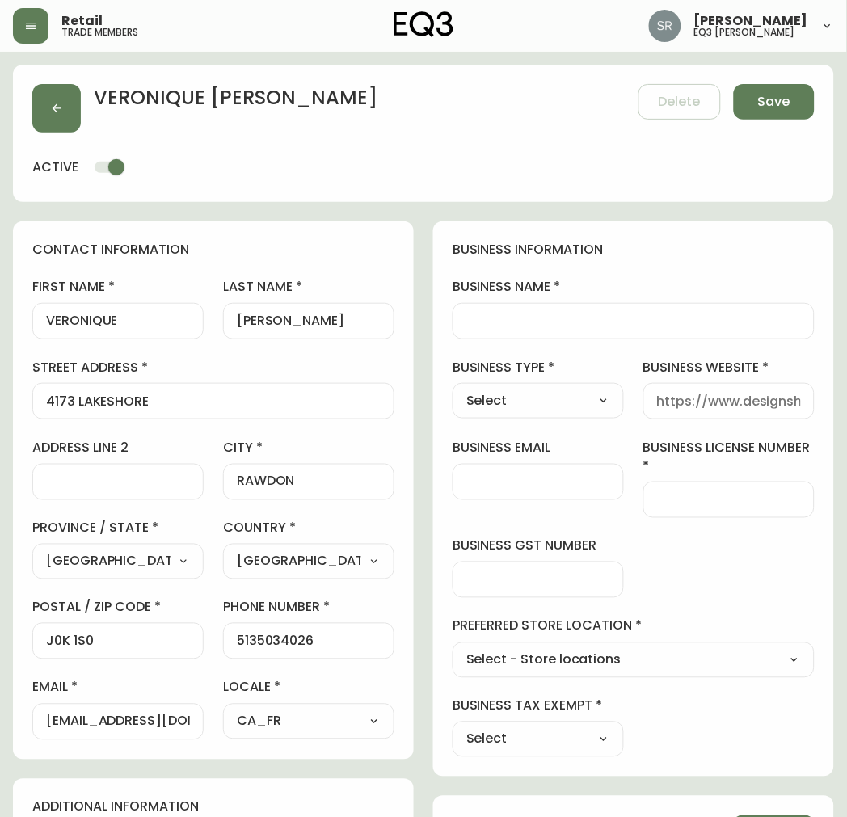
click at [716, 343] on div "business information business name business type Select Select Interior Designe…" at bounding box center [633, 498] width 401 height 555
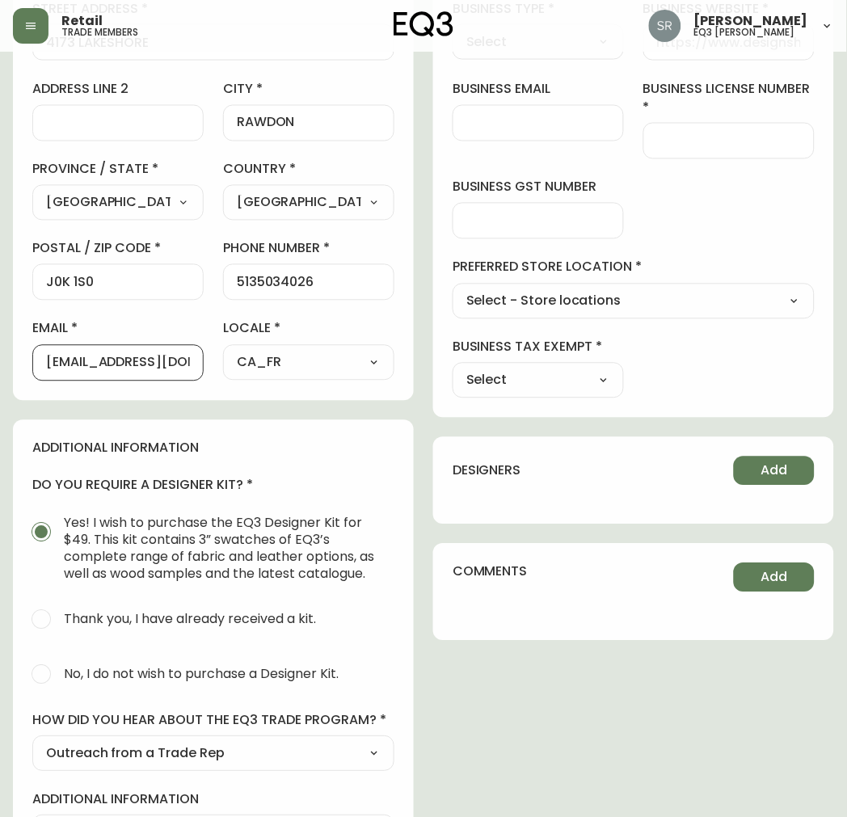
scroll to position [1, 57]
drag, startPoint x: 94, startPoint y: 359, endPoint x: 234, endPoint y: 386, distance: 143.2
click at [234, 386] on div "contact information first name VERONIQUE last name [PERSON_NAME][GEOGRAPHIC_DAT…" at bounding box center [213, 132] width 401 height 538
click at [113, 361] on input "[EMAIL_ADDRESS][DOMAIN_NAME]" at bounding box center [118, 362] width 144 height 15
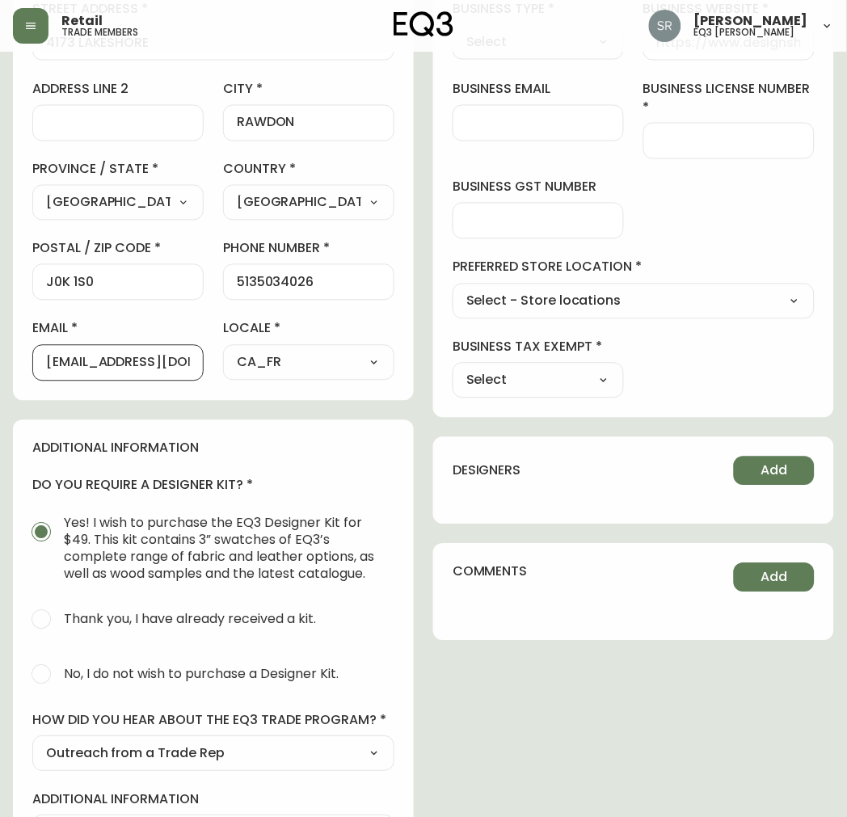
click at [146, 361] on input "[EMAIL_ADDRESS][DOMAIN_NAME]" at bounding box center [118, 362] width 144 height 15
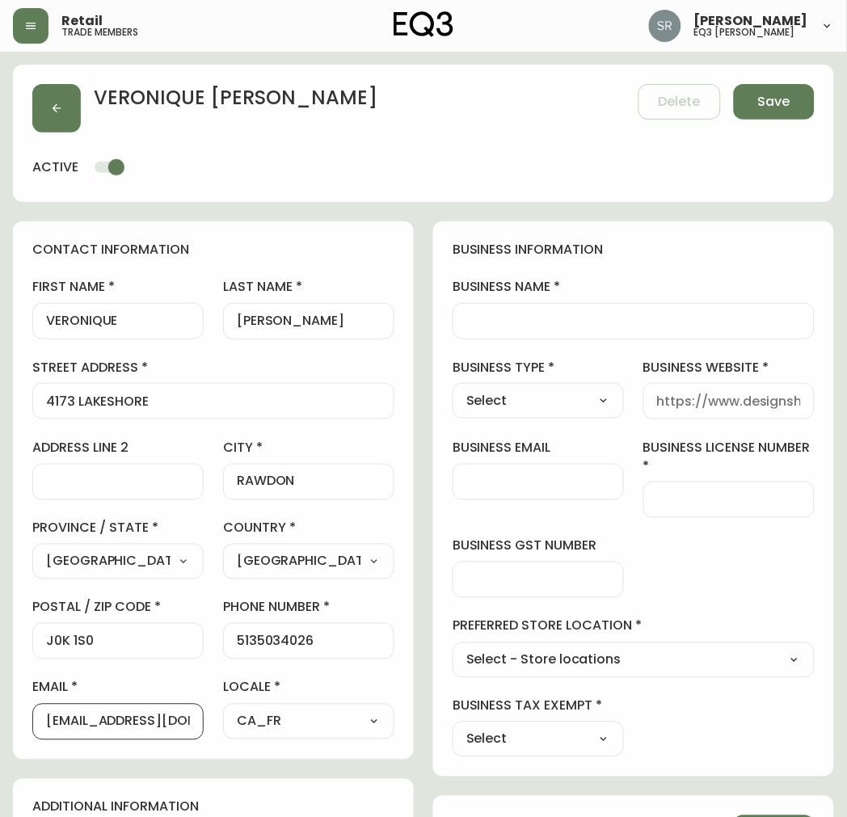
type input "[EMAIL_ADDRESS][DOMAIN_NAME]"
click at [554, 485] on input "business email" at bounding box center [538, 481] width 144 height 15
click at [748, 396] on input "business website" at bounding box center [729, 400] width 144 height 15
paste input "[URL][DOMAIN_NAME]"
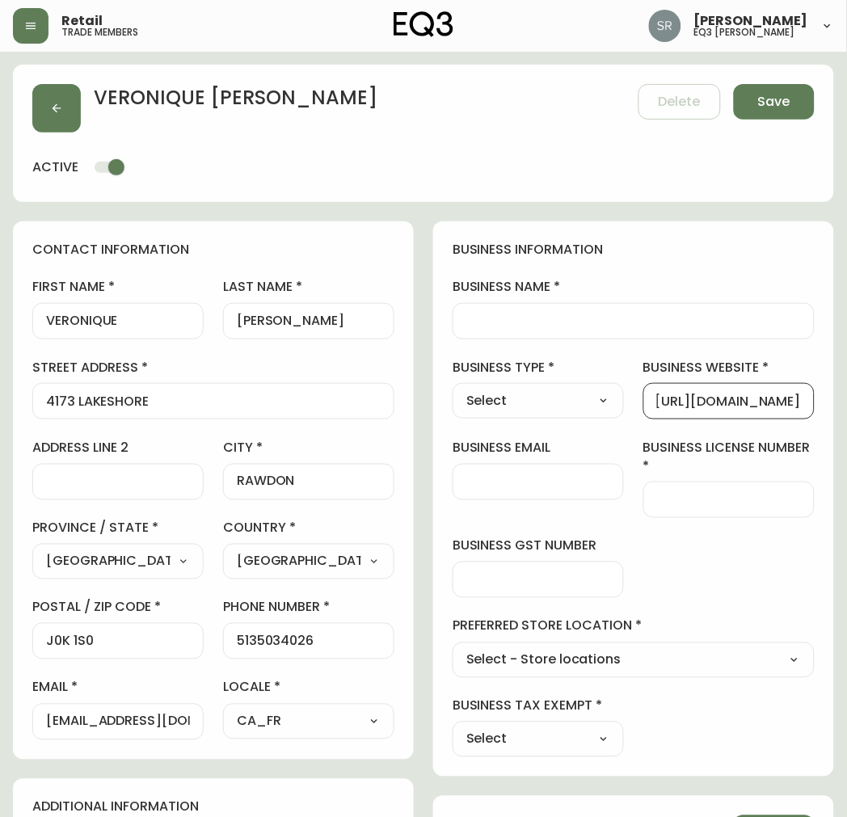
type input "[URL][DOMAIN_NAME]"
click at [574, 469] on div at bounding box center [537, 482] width 171 height 36
click at [541, 399] on select "Select Interior Designer Architect Home Builder Contractor Real Estate Agent Ho…" at bounding box center [537, 401] width 171 height 24
select select "Interior Designer"
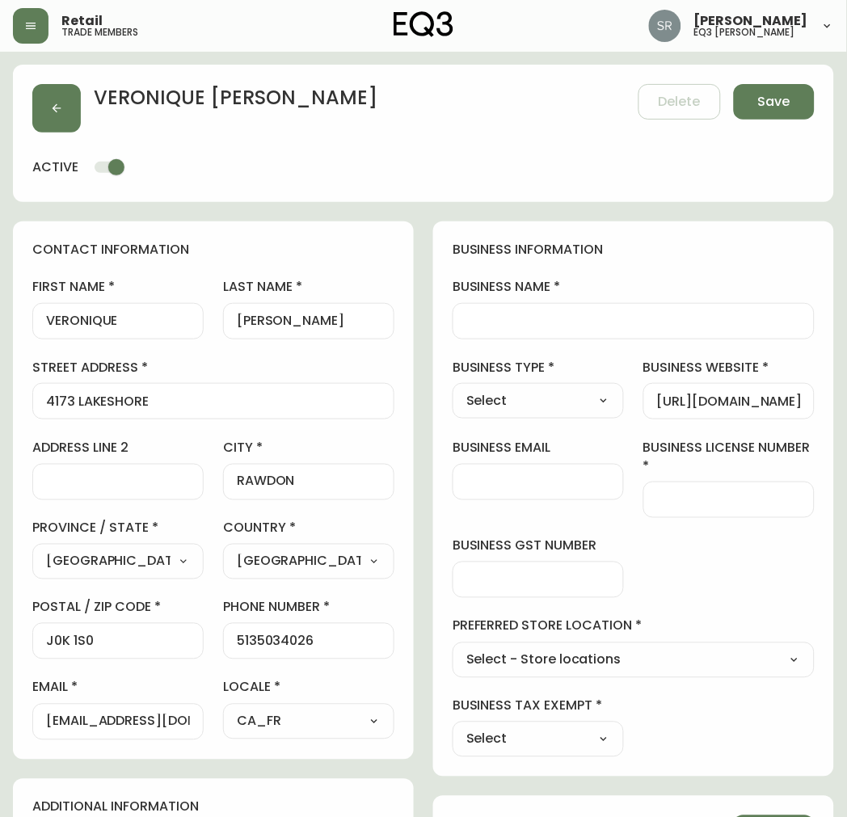
click at [452, 389] on select "Select Interior Designer Architect Home Builder Contractor Real Estate Agent Ho…" at bounding box center [537, 401] width 171 height 24
type input "Interior Designer"
click at [553, 326] on input "business name" at bounding box center [633, 320] width 334 height 15
type input "i"
type input "Interieurs"
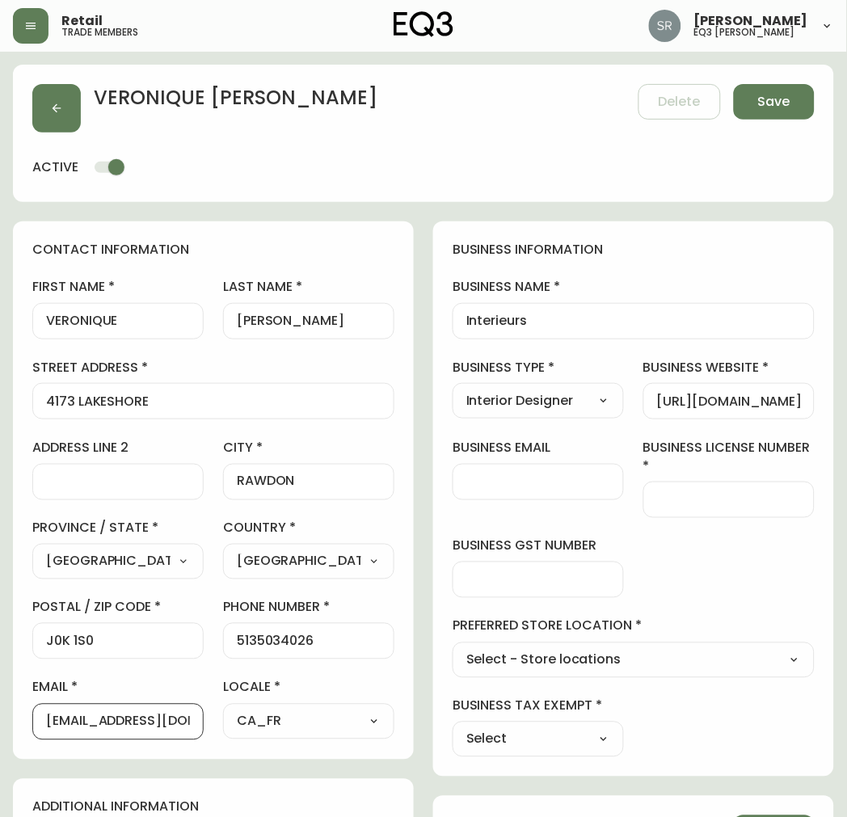
click at [105, 720] on input "[EMAIL_ADDRESS][DOMAIN_NAME]" at bounding box center [118, 721] width 144 height 15
type input "[EMAIL_ADDRESS][DOMAIN_NAME]"
drag, startPoint x: 544, startPoint y: 653, endPoint x: 553, endPoint y: 654, distance: 8.2
click at [544, 653] on select "Select - Store locations EQ3 [GEOGRAPHIC_DATA] EQ3 [GEOGRAPHIC_DATA] [GEOGRAPHI…" at bounding box center [633, 660] width 362 height 24
select select "cjw10z96v00hn6gs03cm74g2s"
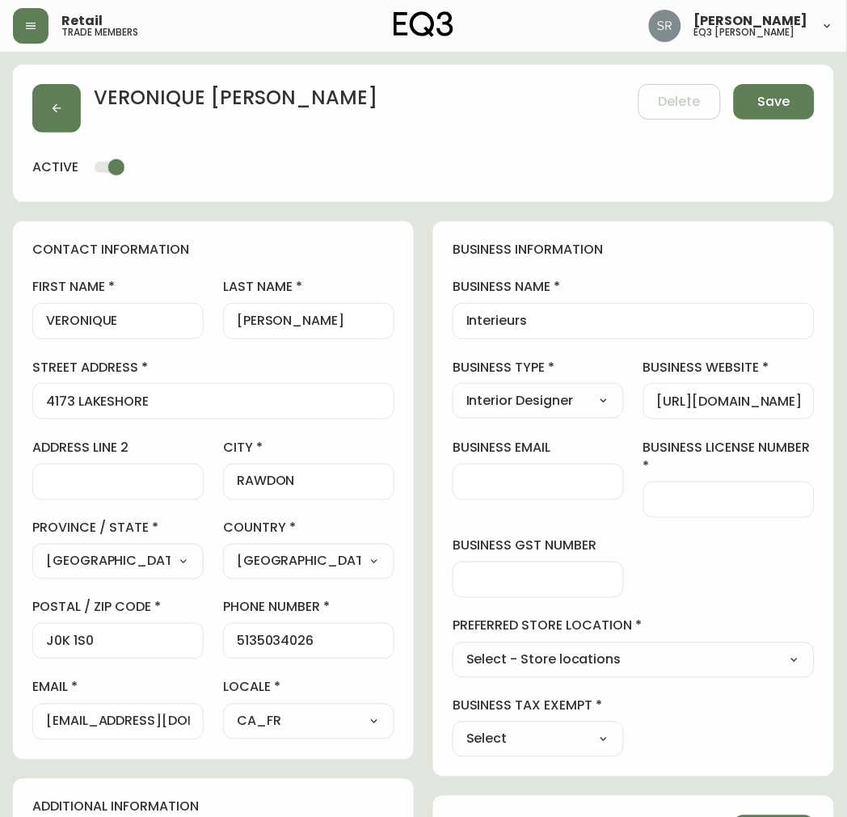
click at [452, 648] on select "Select - Store locations EQ3 [GEOGRAPHIC_DATA] EQ3 [GEOGRAPHIC_DATA] [GEOGRAPHI…" at bounding box center [633, 660] width 362 height 24
type input "EQ3 Laval - [PERSON_NAME]"
click at [552, 732] on select "Select Yes No" at bounding box center [537, 739] width 171 height 24
click at [715, 523] on div "business information business name Interieurs business type Interior Designer S…" at bounding box center [633, 498] width 401 height 555
click at [546, 327] on input "Interieurs" at bounding box center [633, 320] width 334 height 15
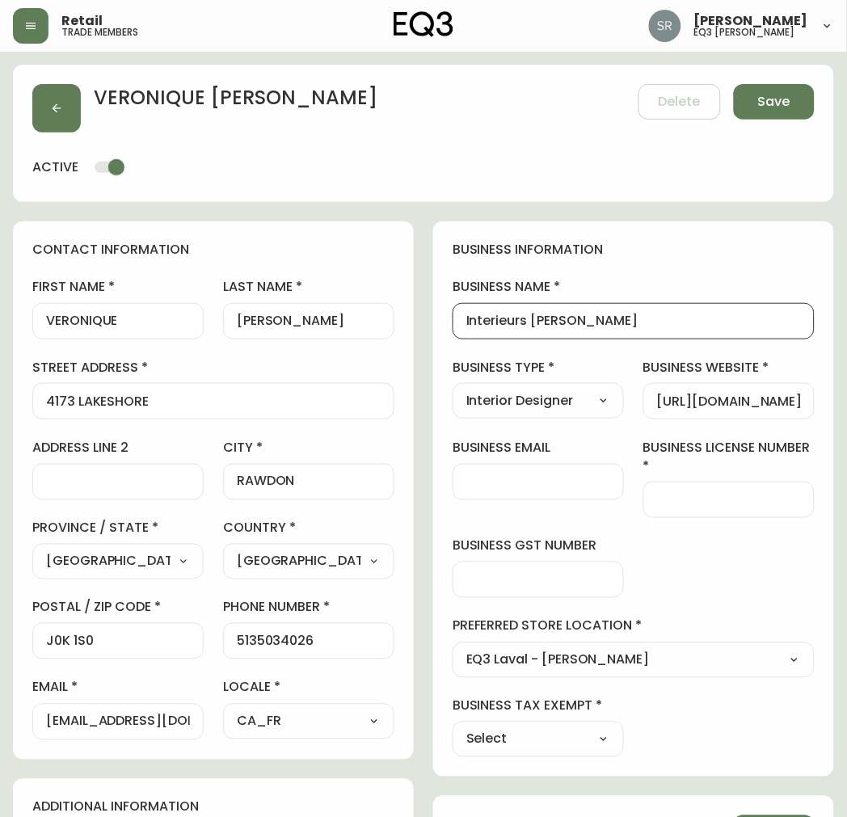
click at [533, 317] on input "Interieurs [PERSON_NAME]" at bounding box center [633, 320] width 334 height 15
click at [537, 324] on input "Interieurs [PERSON_NAME]" at bounding box center [633, 320] width 334 height 15
type input "Interieurs [PERSON_NAME]"
click at [724, 502] on input "business license number" at bounding box center [729, 499] width 144 height 15
click at [553, 764] on div "business information business name Interieurs [PERSON_NAME] business type Inter…" at bounding box center [633, 498] width 401 height 555
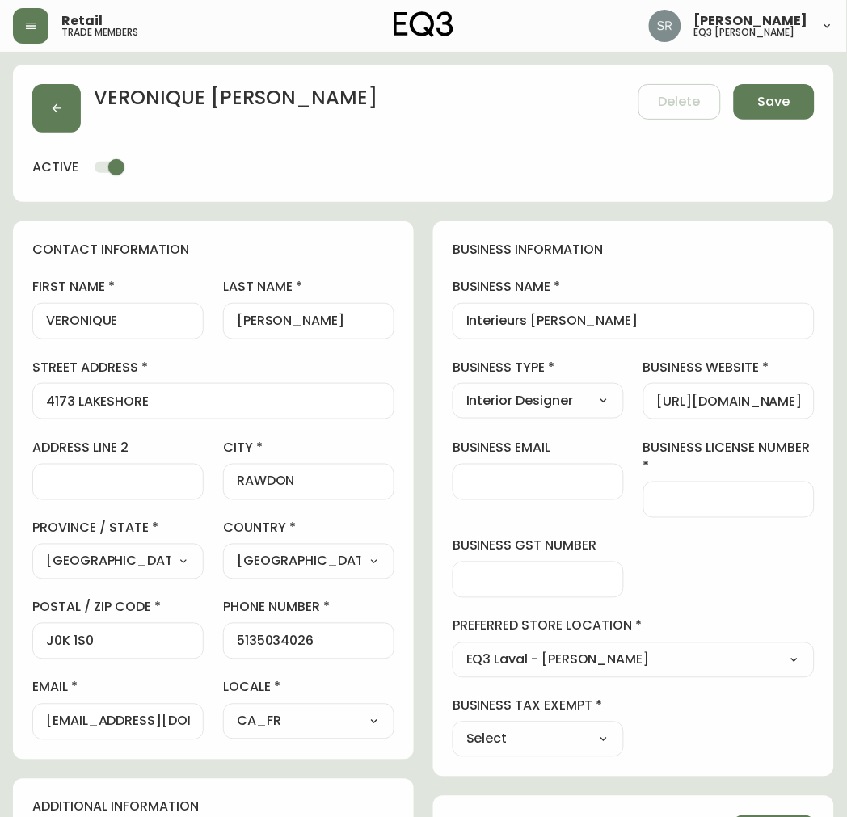
click at [574, 753] on div "Select Yes No" at bounding box center [537, 739] width 171 height 36
click at [591, 722] on div "Select Yes No" at bounding box center [537, 739] width 171 height 36
click at [591, 748] on select "Select Yes No" at bounding box center [537, 739] width 171 height 24
click at [606, 602] on div "business information business name Interieurs [PERSON_NAME] business type Inter…" at bounding box center [633, 498] width 401 height 555
click at [550, 729] on select "Select Yes No" at bounding box center [537, 739] width 171 height 24
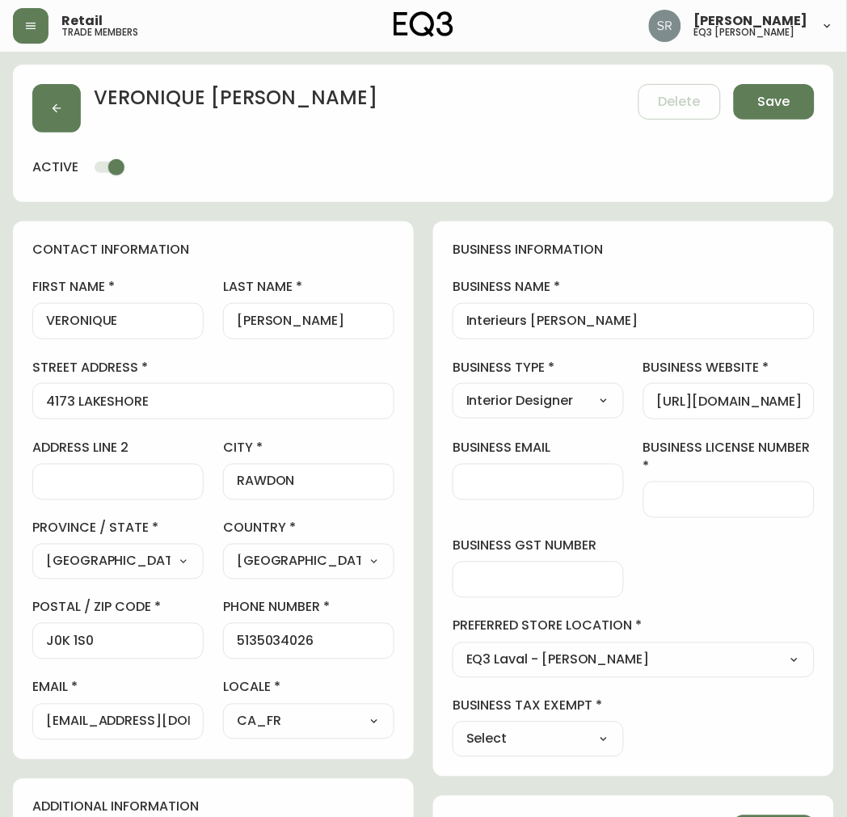
select select "false"
click at [452, 727] on select "Select Yes No" at bounding box center [537, 739] width 171 height 24
type input "No"
click at [546, 731] on select "Select Yes No" at bounding box center [537, 739] width 171 height 24
click at [452, 727] on select "Select Yes No" at bounding box center [537, 739] width 171 height 24
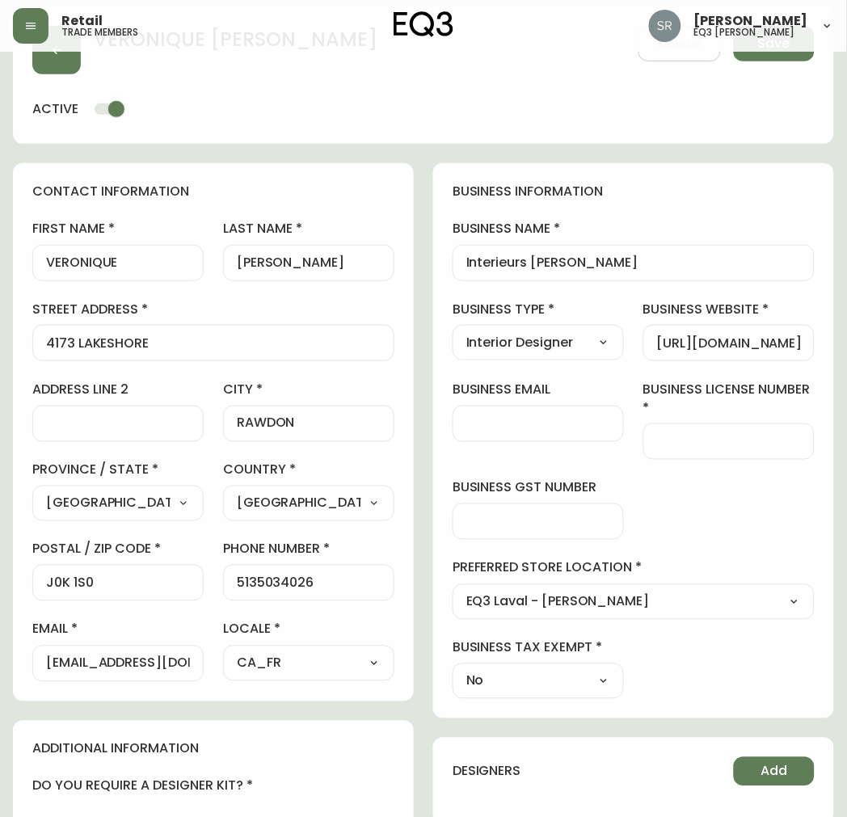
scroll to position [90, 0]
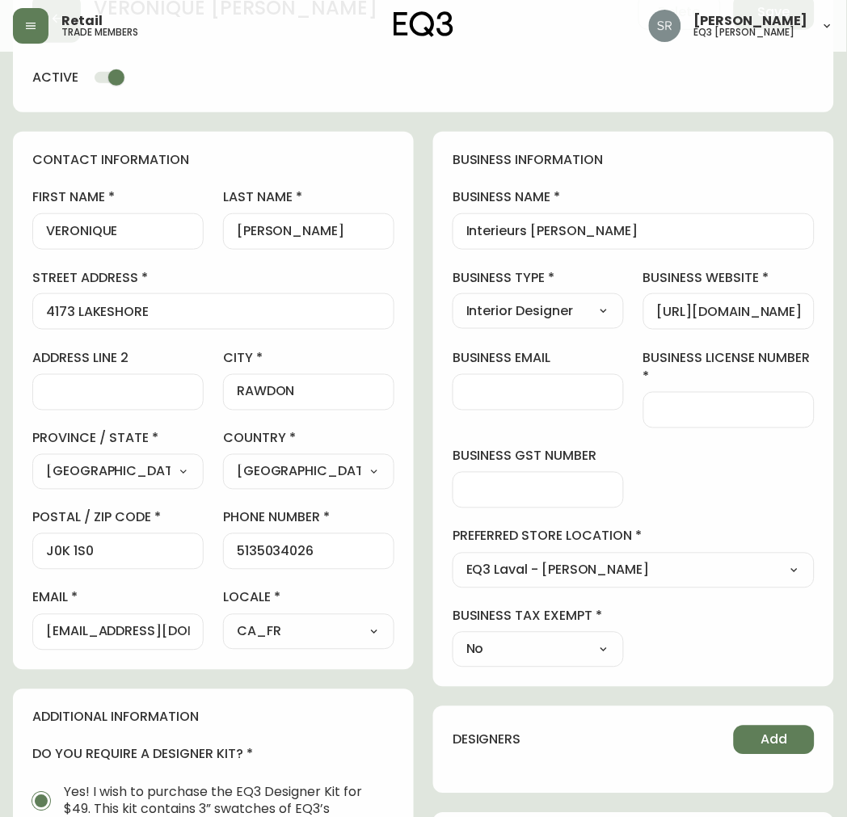
click at [585, 612] on label "business tax exempt" at bounding box center [537, 616] width 171 height 18
click at [602, 608] on label "business tax exempt" at bounding box center [537, 616] width 171 height 18
click at [550, 615] on label "business tax exempt" at bounding box center [537, 616] width 171 height 18
click at [469, 604] on div "business information business name Interieurs [PERSON_NAME] business type Inter…" at bounding box center [633, 409] width 401 height 555
click at [478, 612] on label "business tax exempt" at bounding box center [537, 616] width 171 height 18
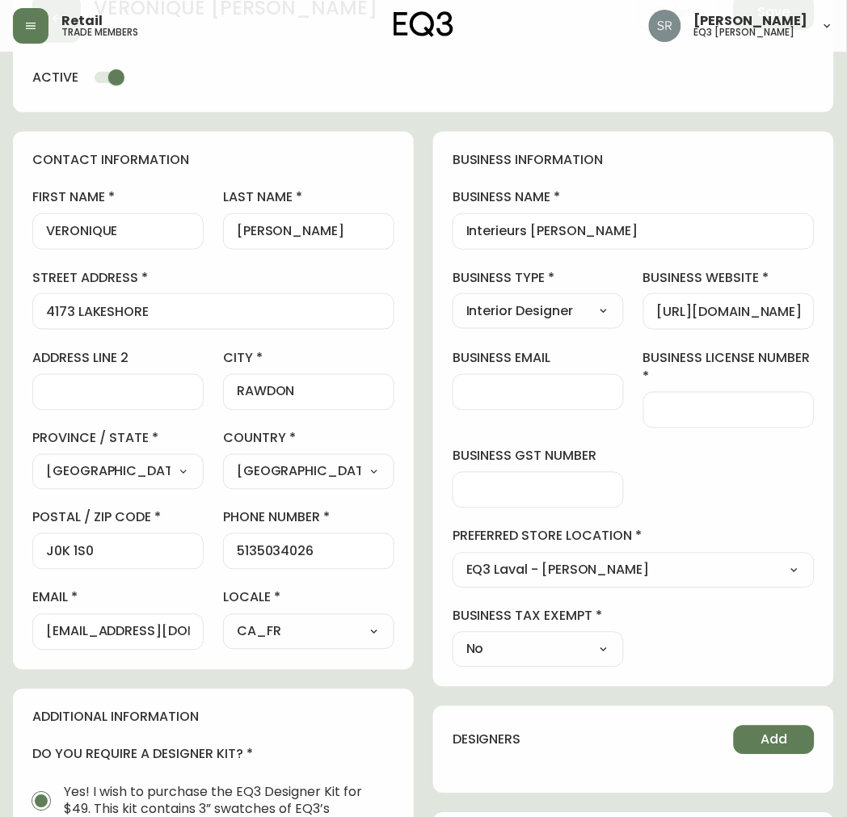
click at [545, 620] on label "business tax exempt" at bounding box center [537, 616] width 171 height 18
click at [577, 620] on label "business tax exempt" at bounding box center [537, 616] width 171 height 18
click at [609, 618] on label "business tax exempt" at bounding box center [537, 616] width 171 height 18
click at [599, 609] on label "business tax exempt" at bounding box center [537, 616] width 171 height 18
click at [574, 654] on select "Select Yes No" at bounding box center [537, 649] width 171 height 24
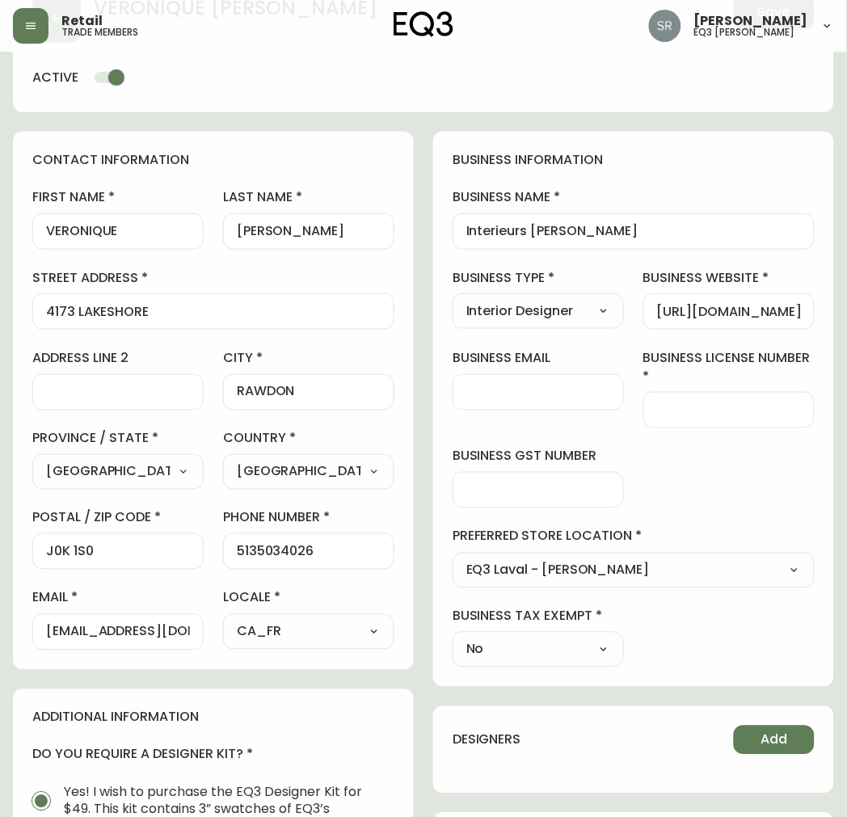
select select "true"
click at [452, 656] on select "Select Yes No" at bounding box center [537, 649] width 171 height 24
type input "Yes"
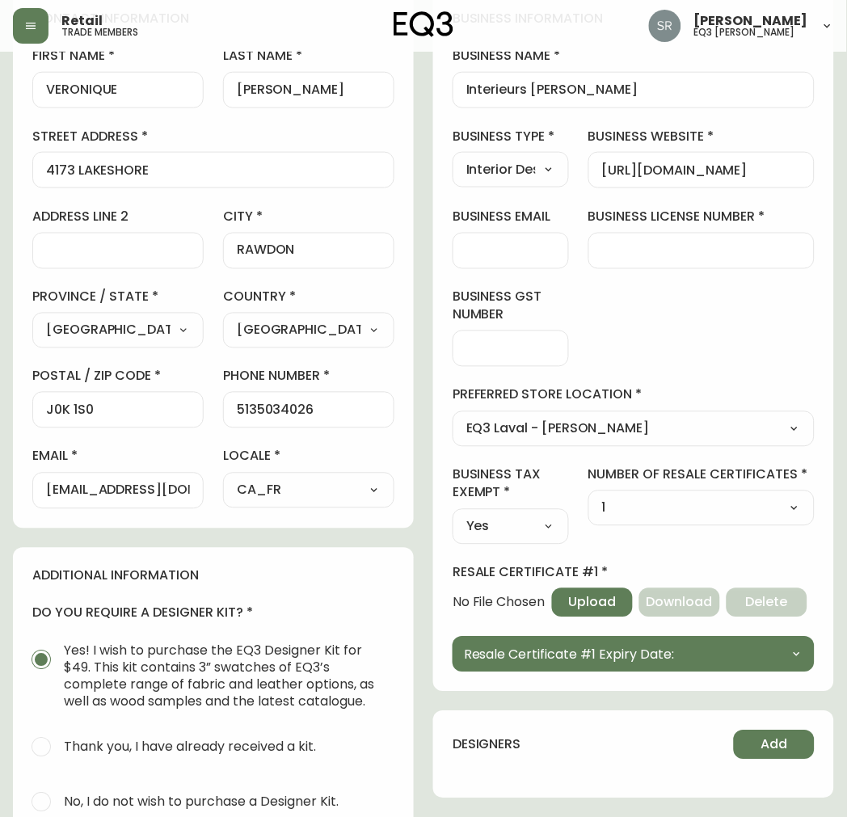
scroll to position [179, 0]
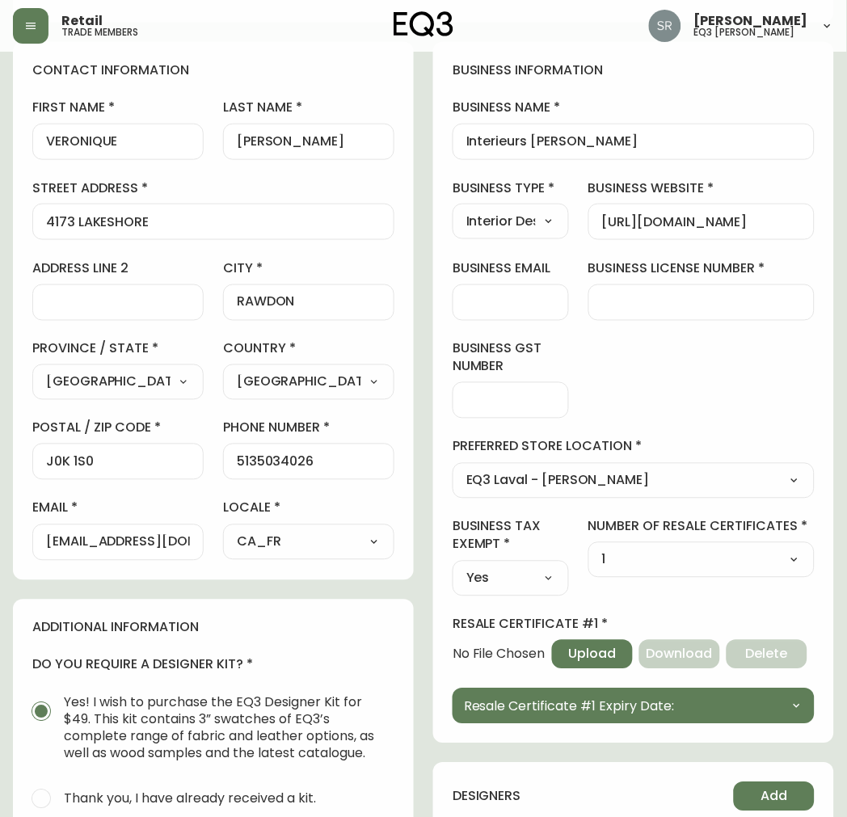
click at [538, 591] on div "Select Yes No" at bounding box center [510, 579] width 116 height 36
click at [549, 572] on select "Select Yes No" at bounding box center [510, 578] width 116 height 24
select select "false"
click at [452, 566] on select "Select Yes No" at bounding box center [510, 578] width 116 height 24
type input "No"
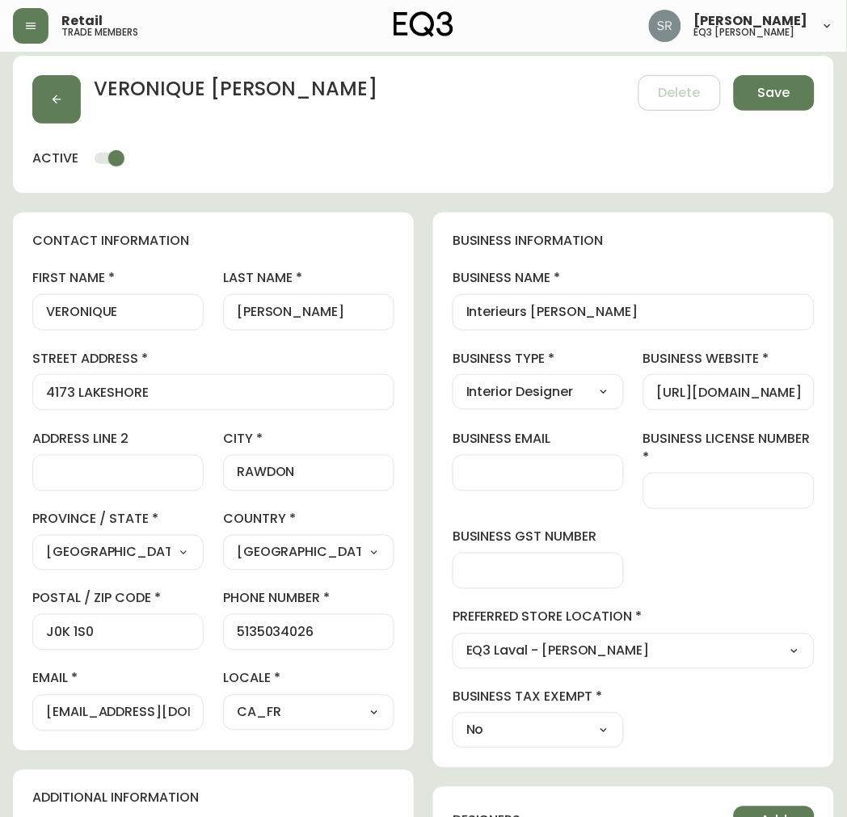
scroll to position [0, 0]
